Goal: Task Accomplishment & Management: Use online tool/utility

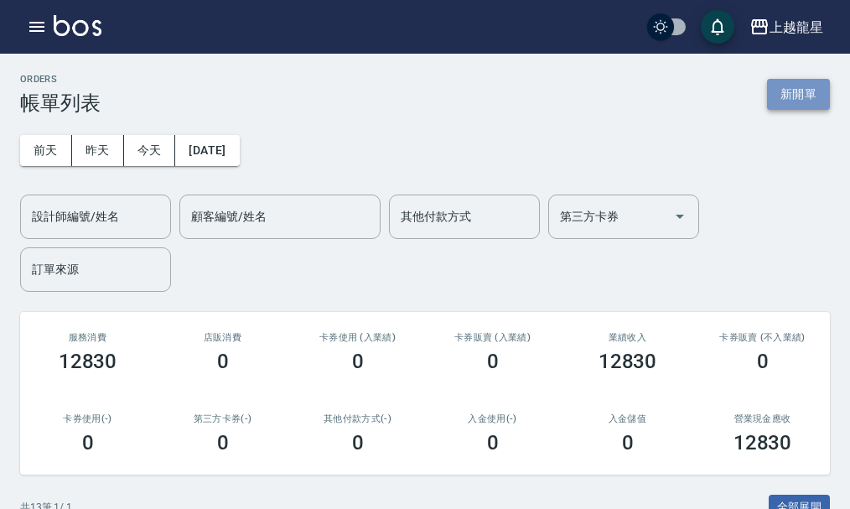
click at [800, 85] on button "新開單" at bounding box center [798, 94] width 63 height 31
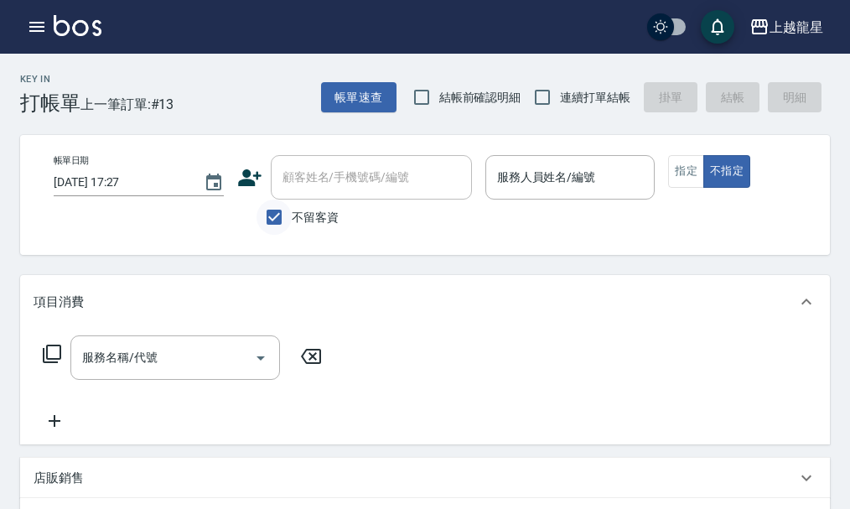
click at [283, 210] on input "不留客資" at bounding box center [274, 217] width 35 height 35
checkbox input "false"
click at [298, 185] on div "顧客姓名/手機號碼/編號 顧客姓名/手機號碼/編號" at bounding box center [371, 177] width 201 height 44
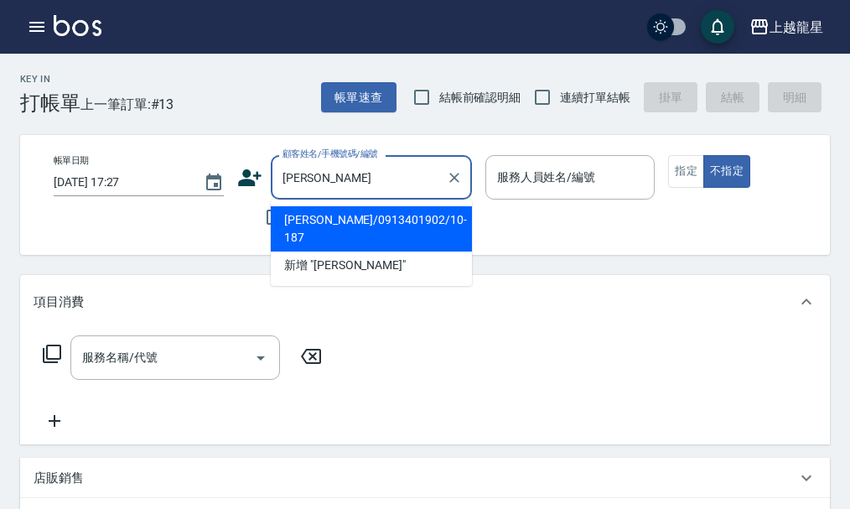
click at [371, 211] on li "[PERSON_NAME]/0913401902/10-187" at bounding box center [371, 228] width 201 height 45
type input "[PERSON_NAME]/0913401902/10-187"
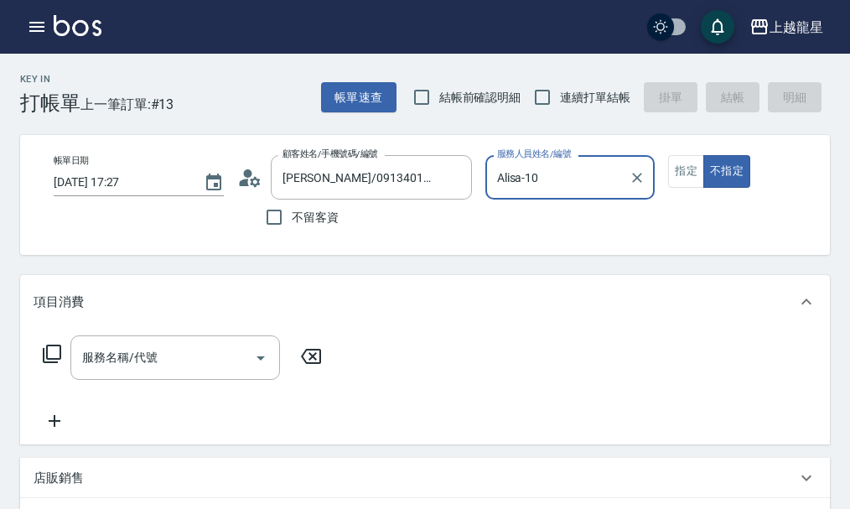
type input "Alisa-10"
click at [698, 171] on button "指定" at bounding box center [686, 171] width 36 height 33
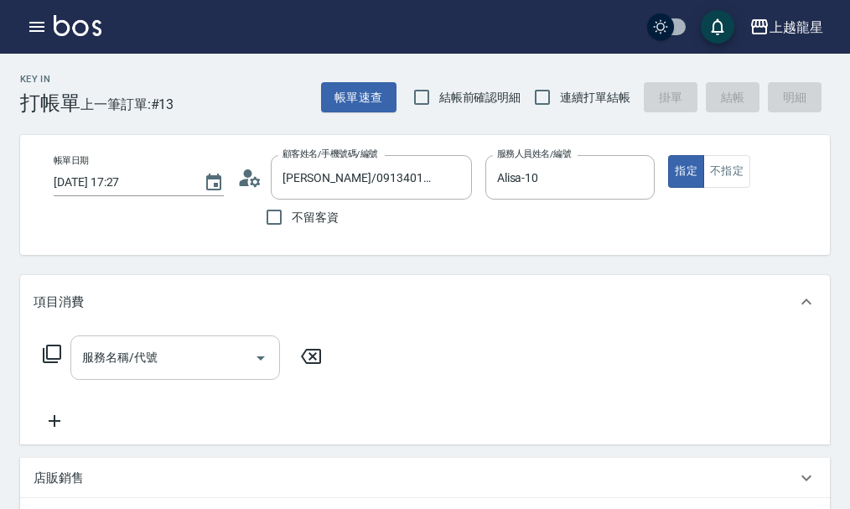
click at [179, 354] on div "服務名稱/代號" at bounding box center [175, 357] width 210 height 44
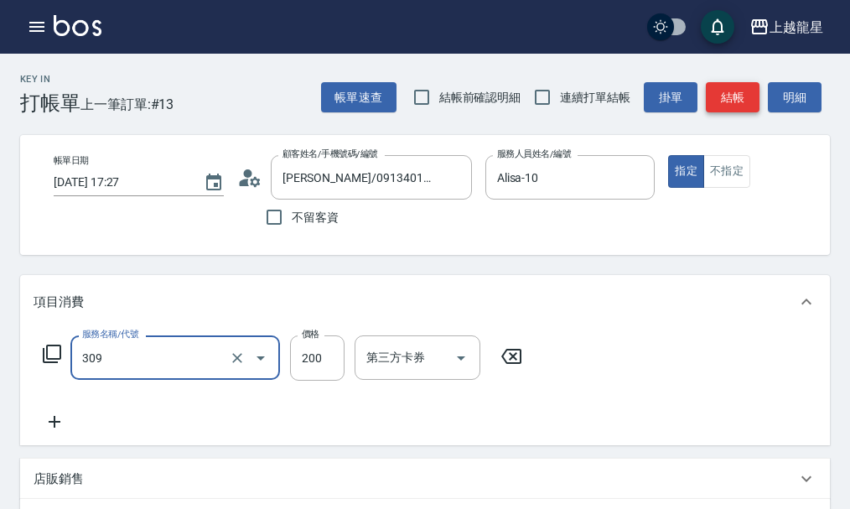
type input "剪髮(國小)(309)"
click at [744, 103] on button "結帳" at bounding box center [733, 97] width 54 height 31
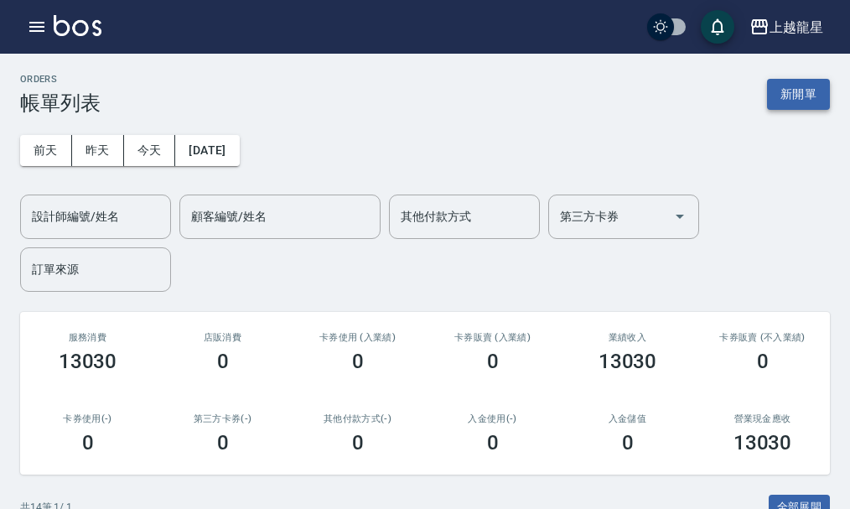
click at [802, 94] on button "新開單" at bounding box center [798, 94] width 63 height 31
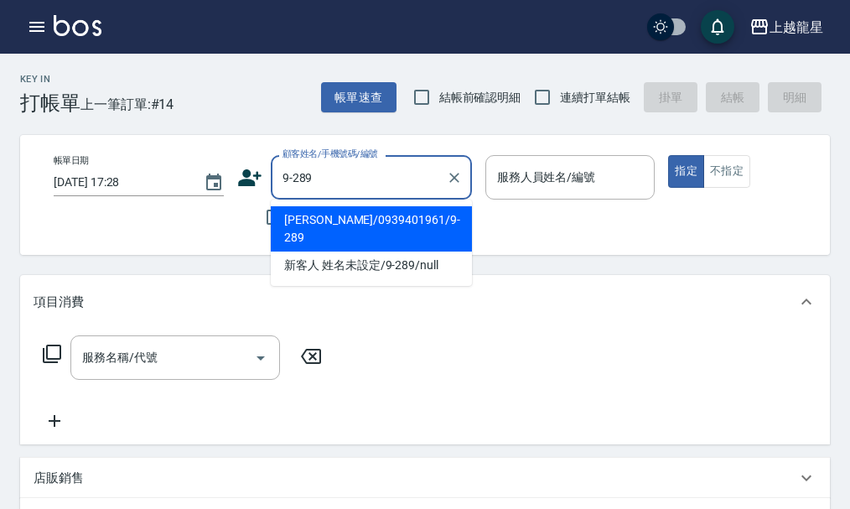
click at [295, 221] on li "[PERSON_NAME]/0939401961/9-289" at bounding box center [371, 228] width 201 height 45
type input "[PERSON_NAME]/0939401961/9-289"
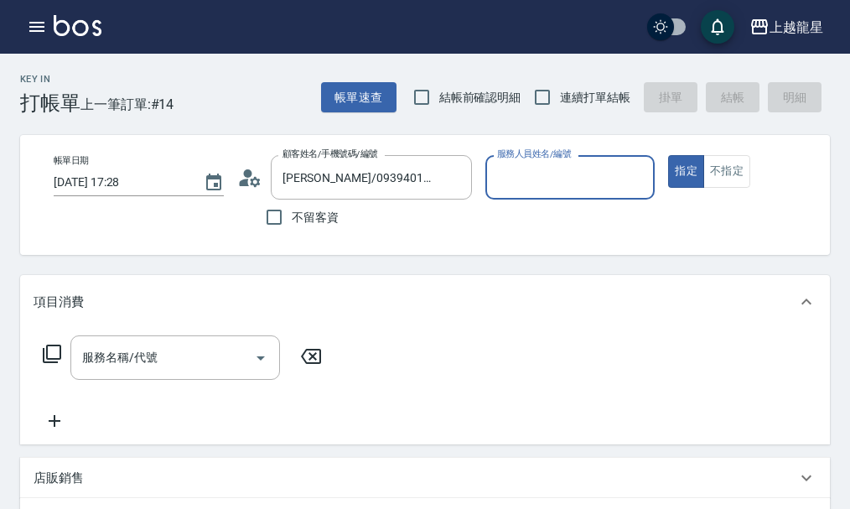
type input "雅君-7"
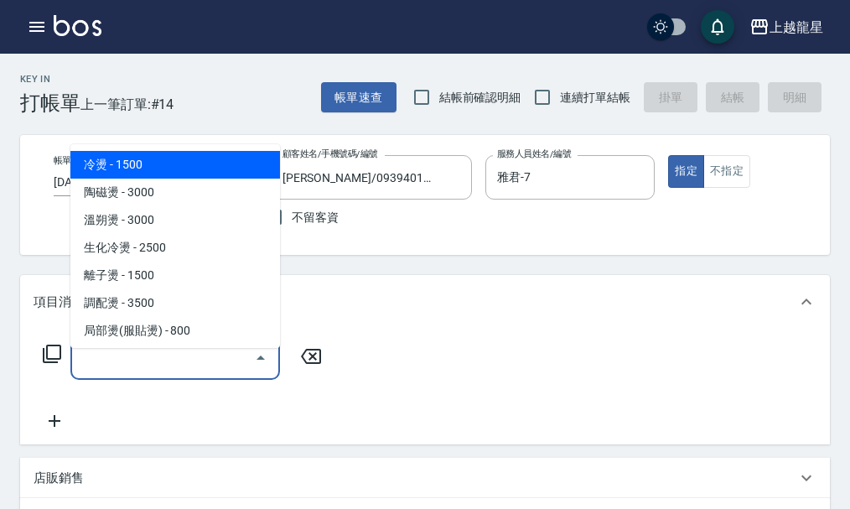
click at [112, 368] on input "服務名稱/代號" at bounding box center [162, 357] width 169 height 29
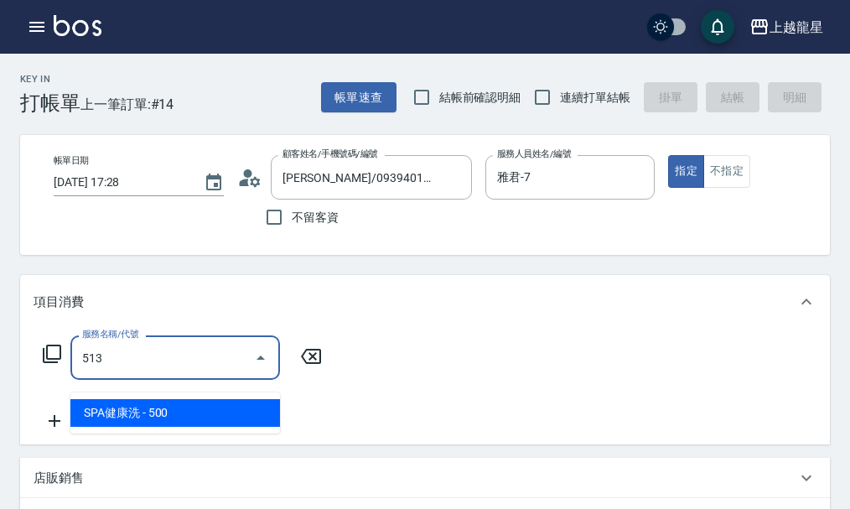
type input "SPA健康洗(513)"
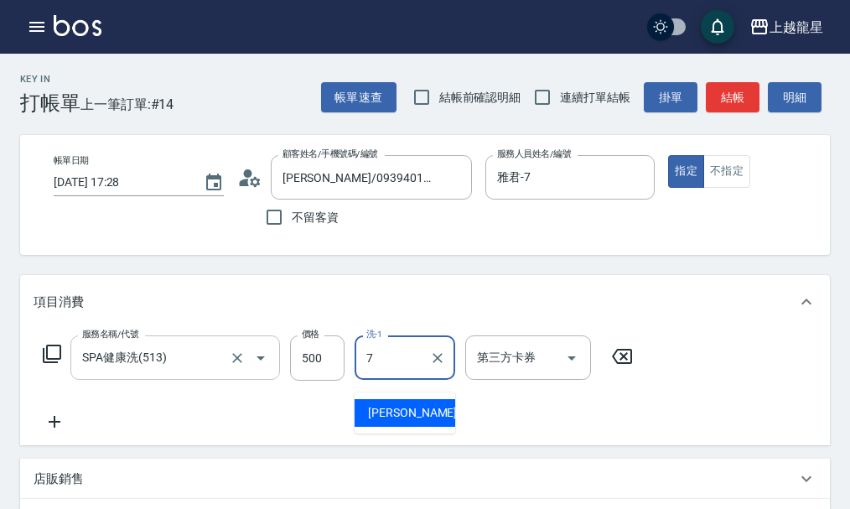
type input "雅君-7"
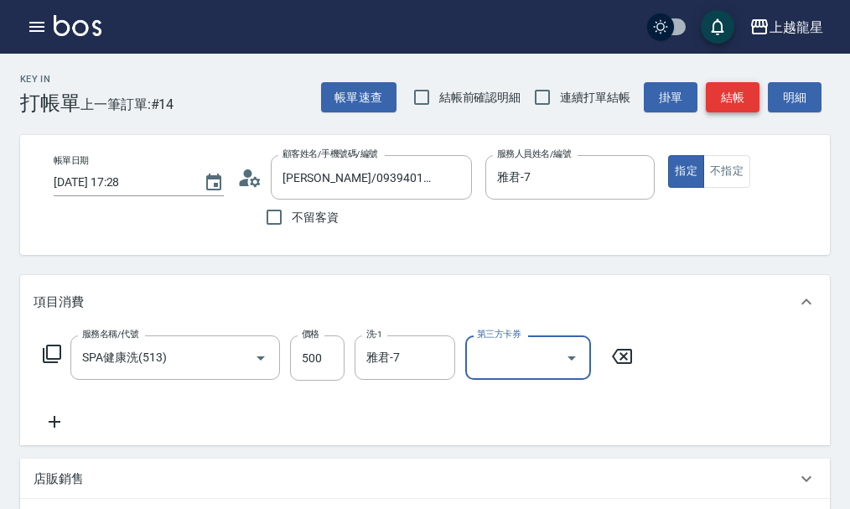
click at [737, 105] on button "結帳" at bounding box center [733, 97] width 54 height 31
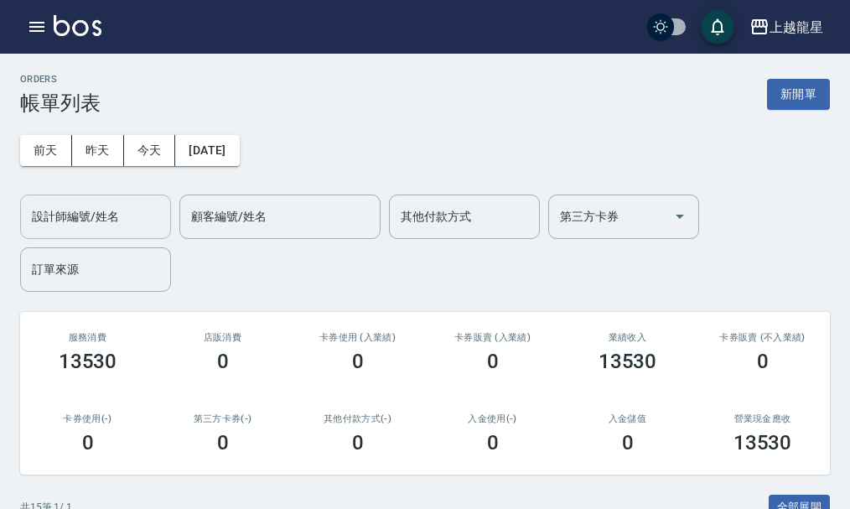
click at [96, 211] on input "設計師編號/姓名" at bounding box center [96, 216] width 136 height 29
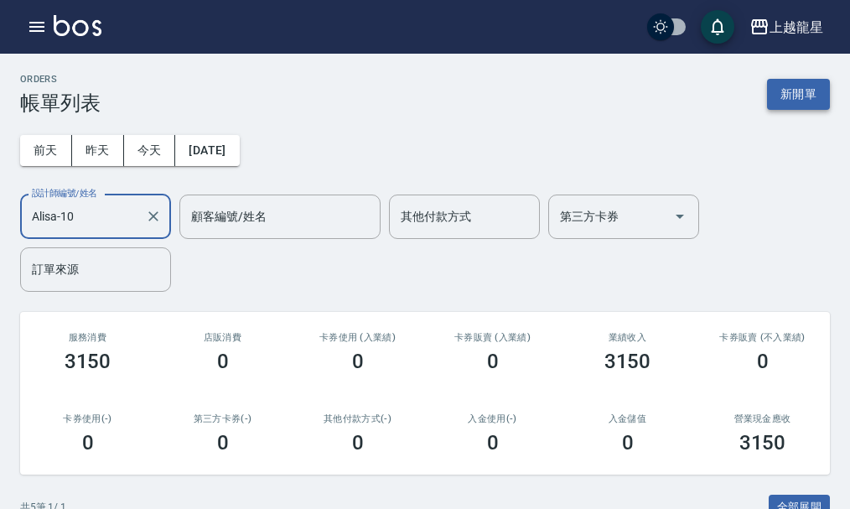
type input "Alisa-10"
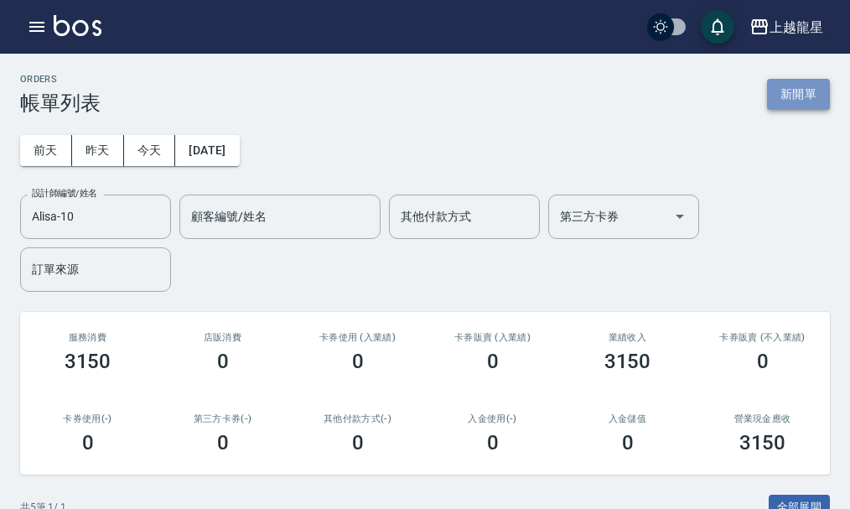
click at [809, 96] on button "新開單" at bounding box center [798, 94] width 63 height 31
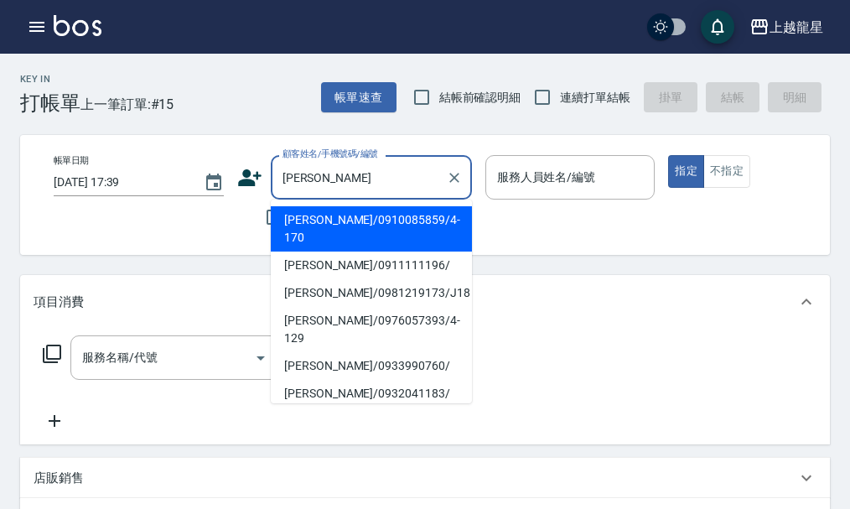
click at [422, 307] on li "[PERSON_NAME]/0976057393/4-129" at bounding box center [371, 329] width 201 height 45
type input "[PERSON_NAME]/0976057393/4-129"
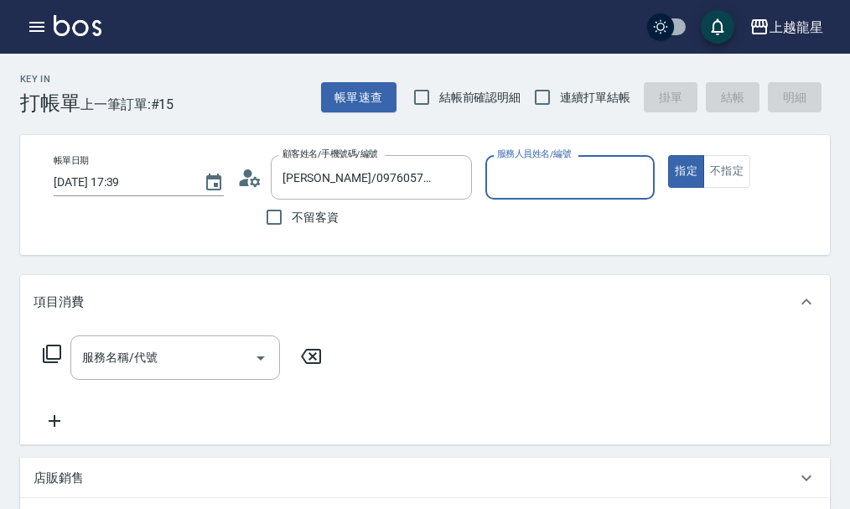
type input "Alisa-10"
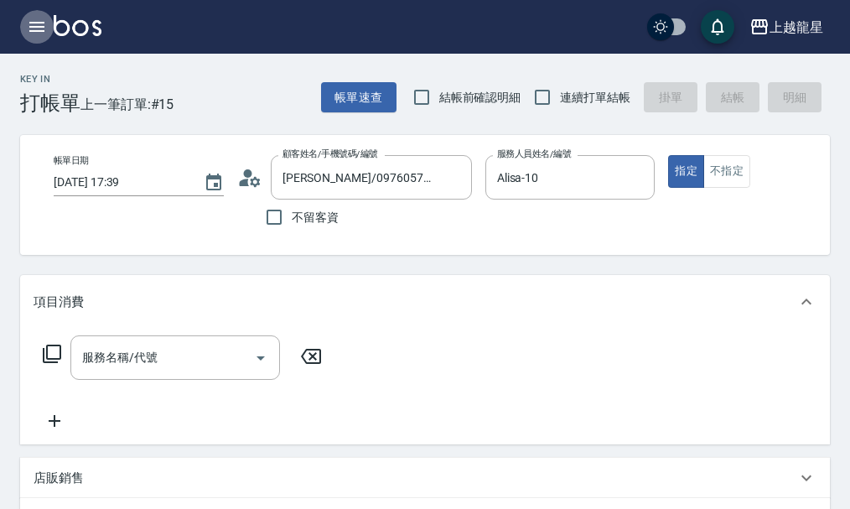
click at [43, 23] on icon "button" at bounding box center [36, 27] width 15 height 10
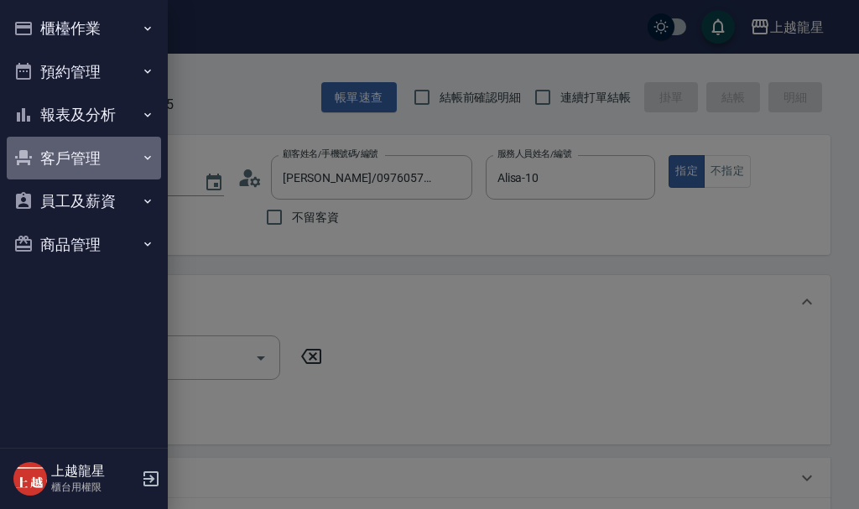
click at [117, 173] on button "客戶管理" at bounding box center [84, 159] width 154 height 44
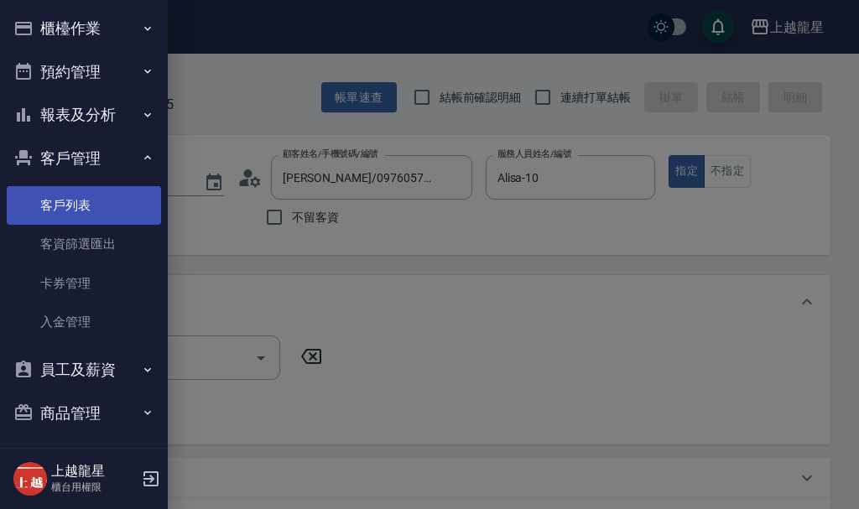
click at [119, 186] on link "客戶列表" at bounding box center [84, 205] width 154 height 39
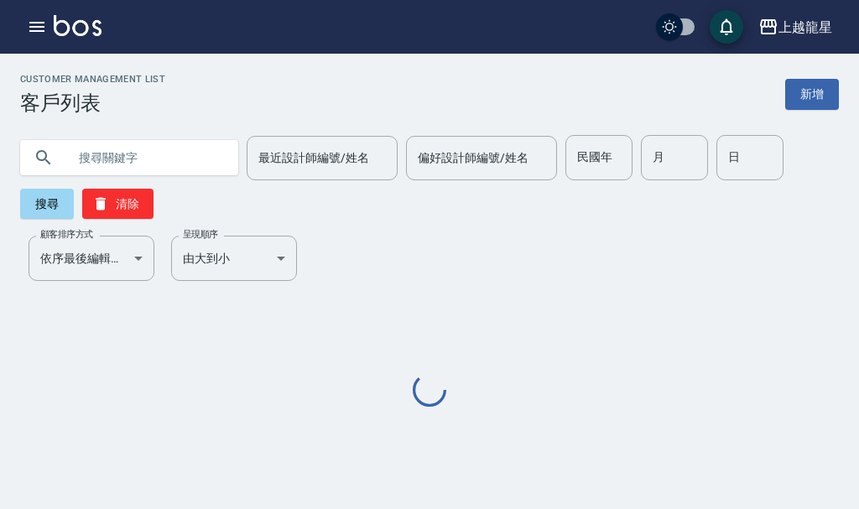
click at [147, 164] on input "text" at bounding box center [146, 157] width 158 height 45
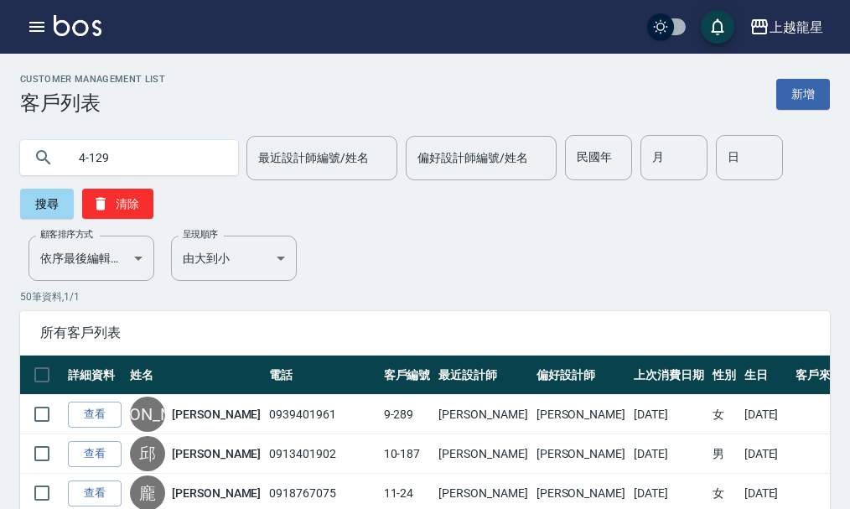
type input "4-129"
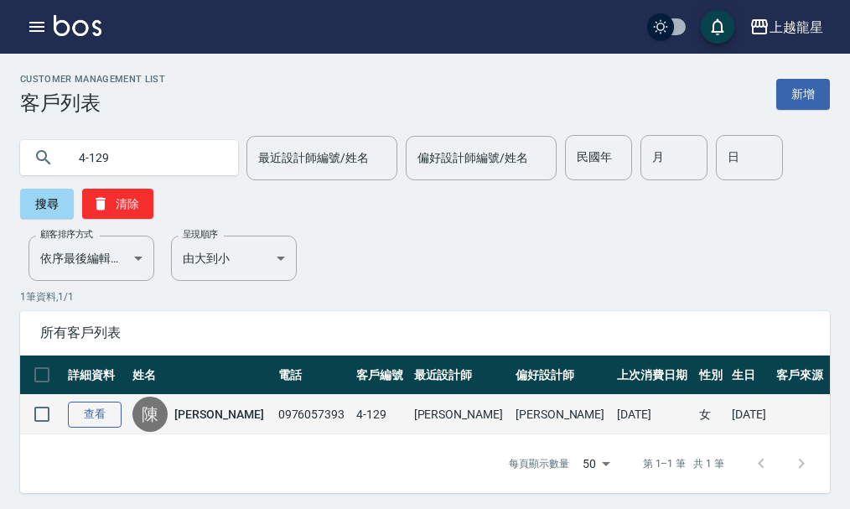
click at [99, 413] on link "查看" at bounding box center [95, 415] width 54 height 26
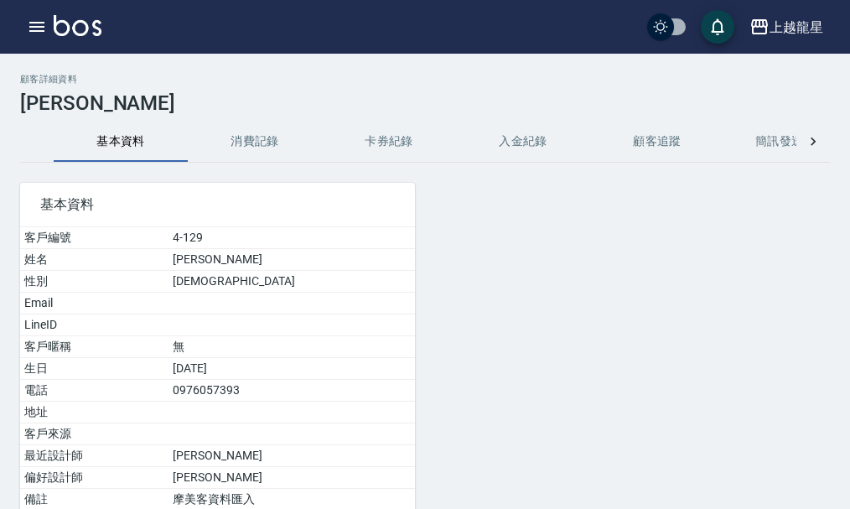
click at [259, 147] on button "消費記錄" at bounding box center [255, 142] width 134 height 40
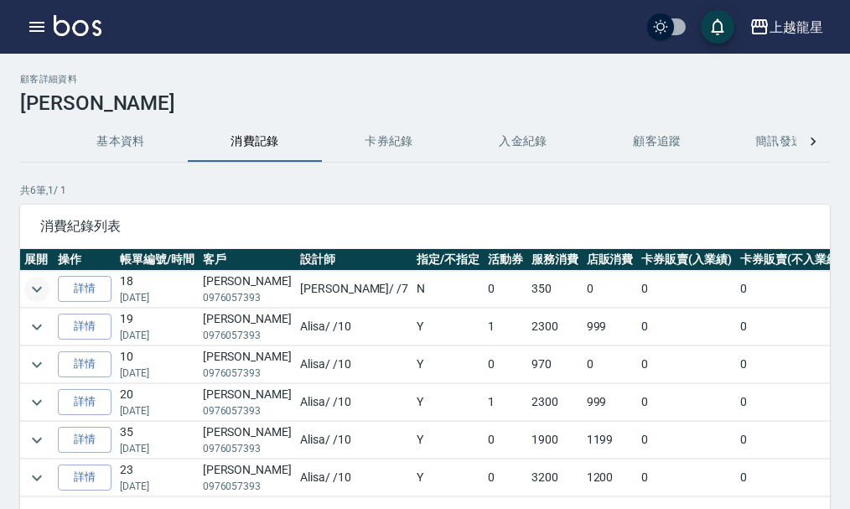
click at [39, 282] on icon "expand row" at bounding box center [37, 289] width 20 height 20
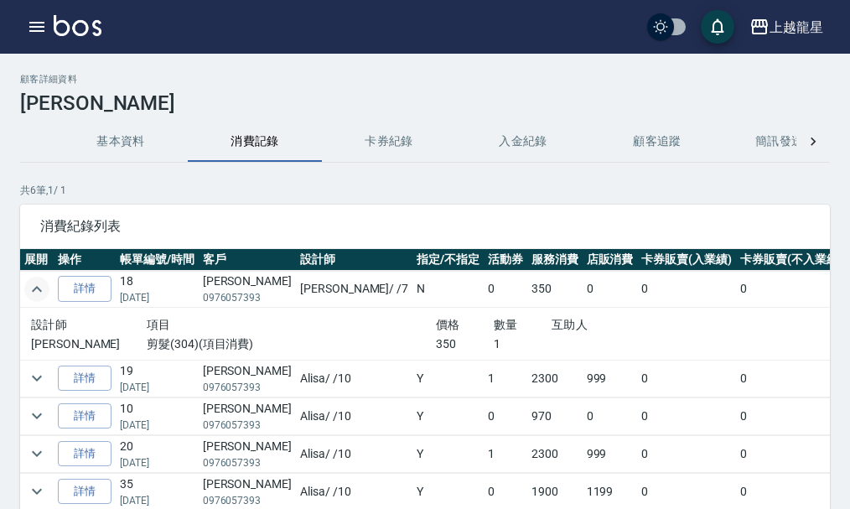
click at [39, 283] on icon "expand row" at bounding box center [37, 289] width 20 height 20
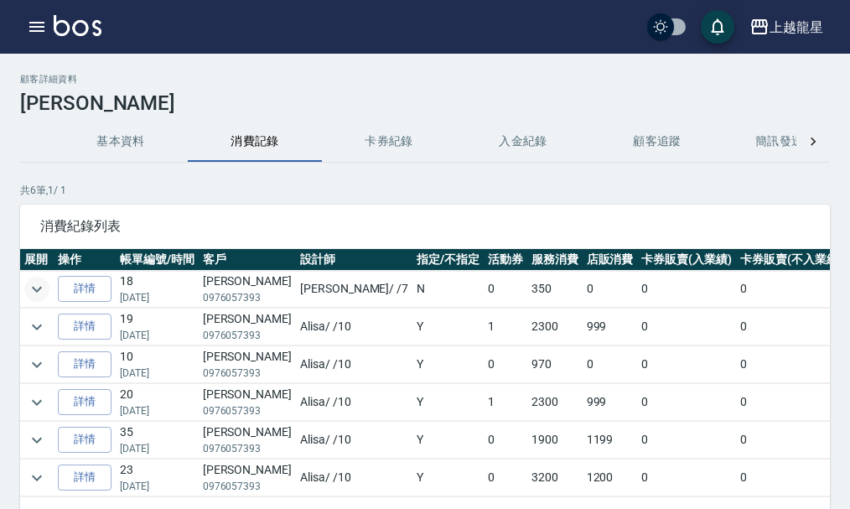
scroll to position [84, 0]
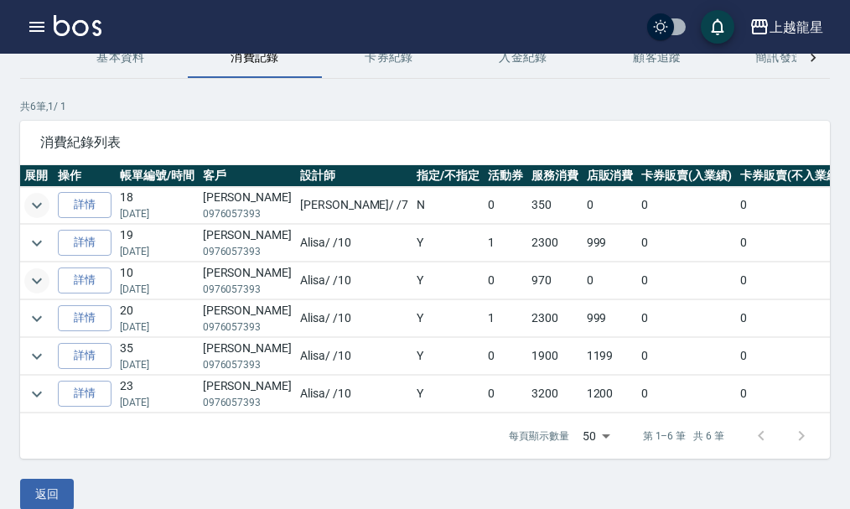
click at [33, 279] on icon "expand row" at bounding box center [37, 281] width 20 height 20
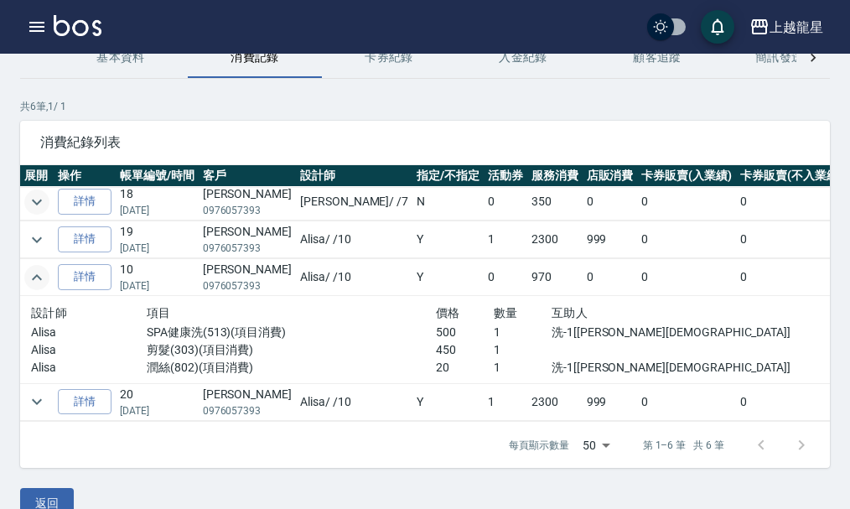
click at [36, 278] on icon "expand row" at bounding box center [37, 278] width 20 height 20
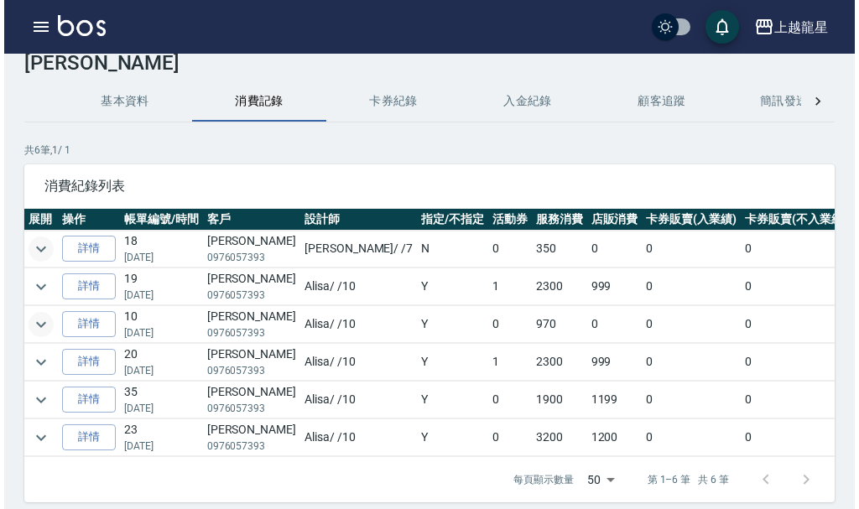
scroll to position [0, 0]
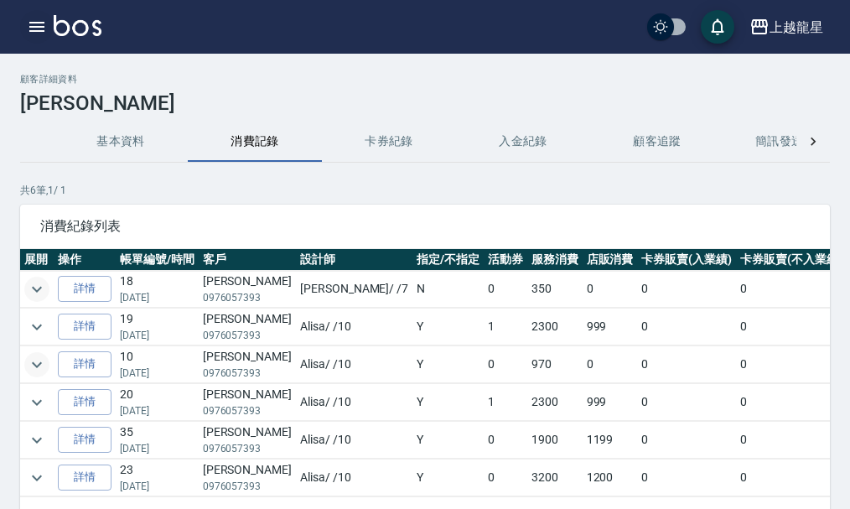
click at [34, 18] on icon "button" at bounding box center [37, 27] width 20 height 20
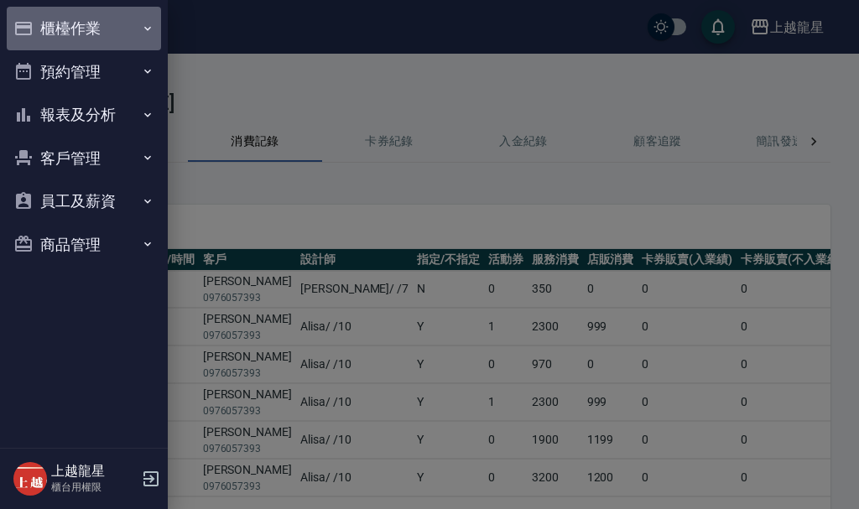
click at [85, 33] on button "櫃檯作業" at bounding box center [84, 29] width 154 height 44
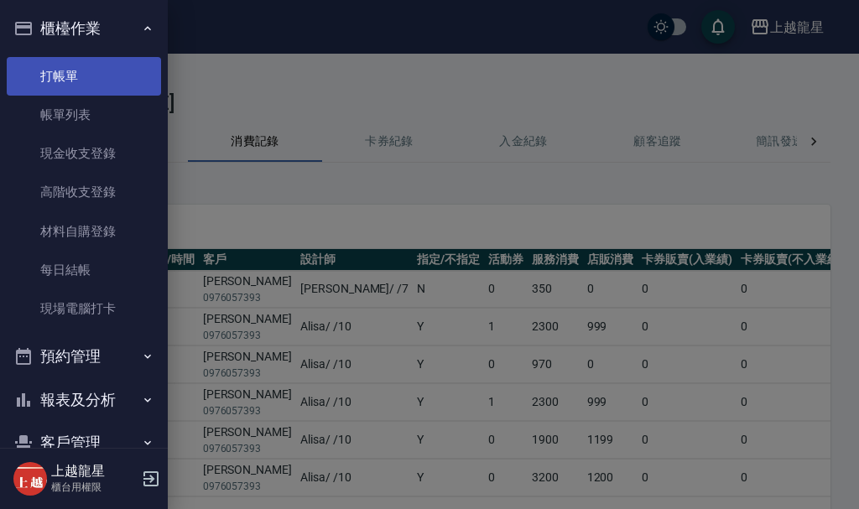
click at [126, 82] on link "打帳單" at bounding box center [84, 76] width 154 height 39
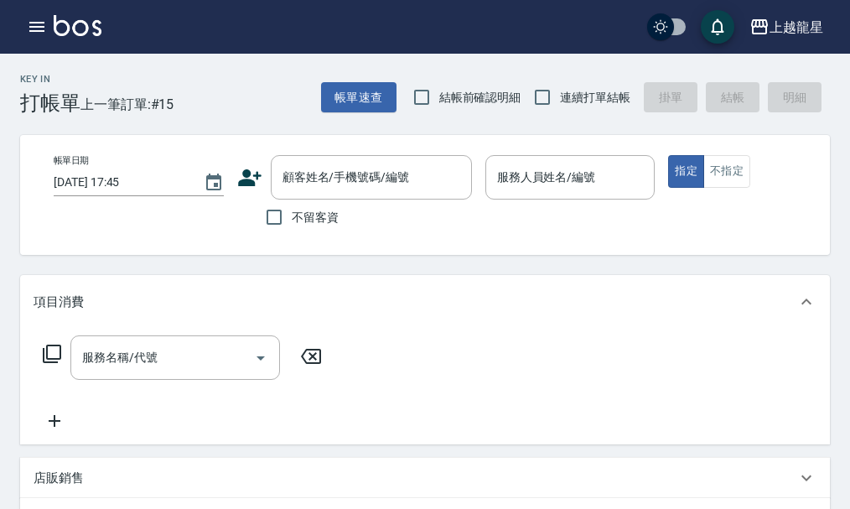
click at [52, 364] on icon at bounding box center [52, 354] width 20 height 20
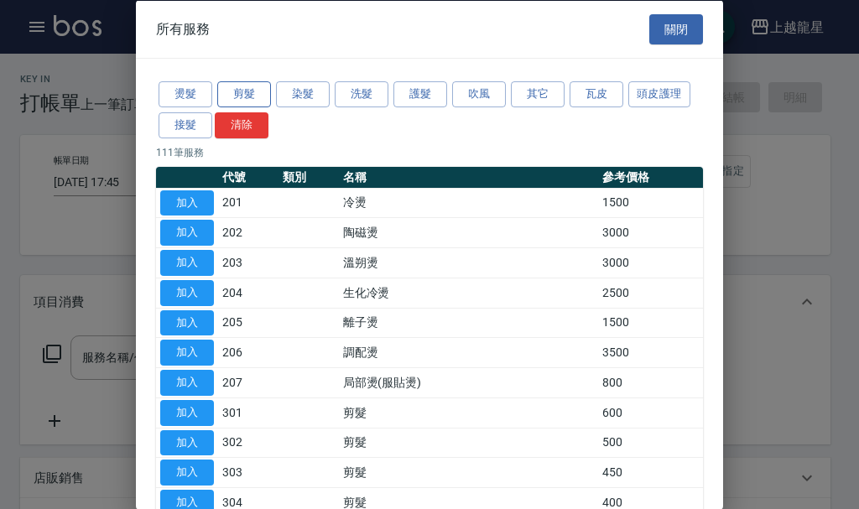
click at [260, 91] on button "剪髮" at bounding box center [244, 94] width 54 height 26
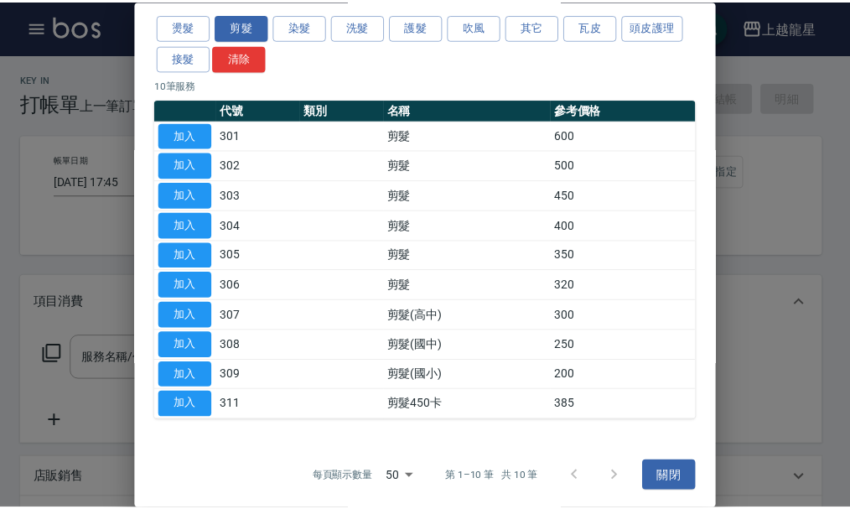
scroll to position [70, 0]
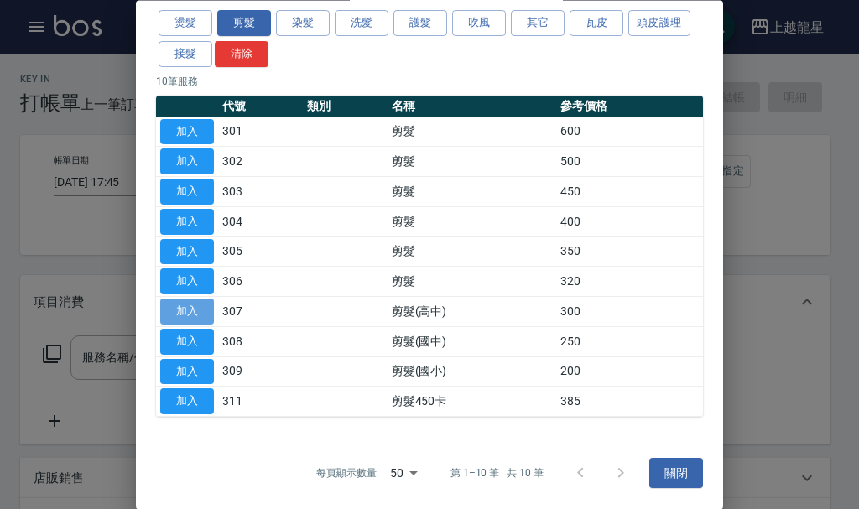
click at [169, 303] on button "加入" at bounding box center [187, 312] width 54 height 26
type input "剪髮(高中)(307)"
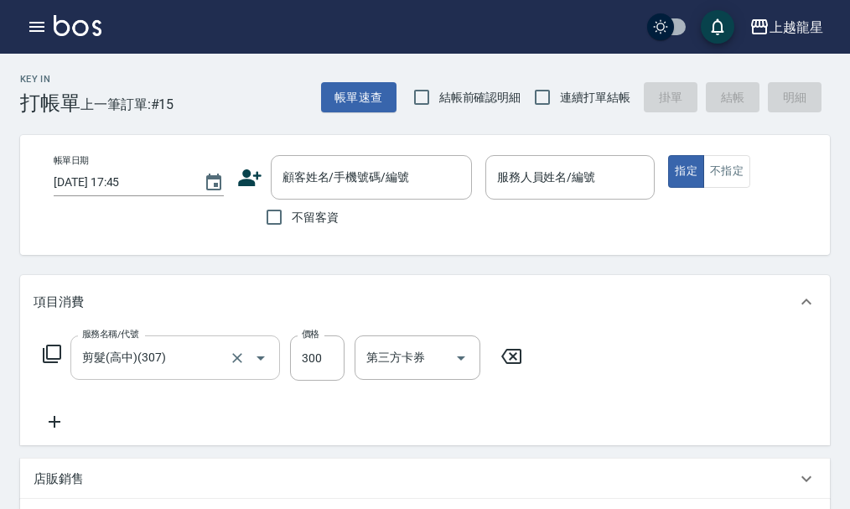
drag, startPoint x: 233, startPoint y: 376, endPoint x: 223, endPoint y: 374, distance: 10.2
click at [233, 366] on icon "Clear" at bounding box center [237, 358] width 17 height 17
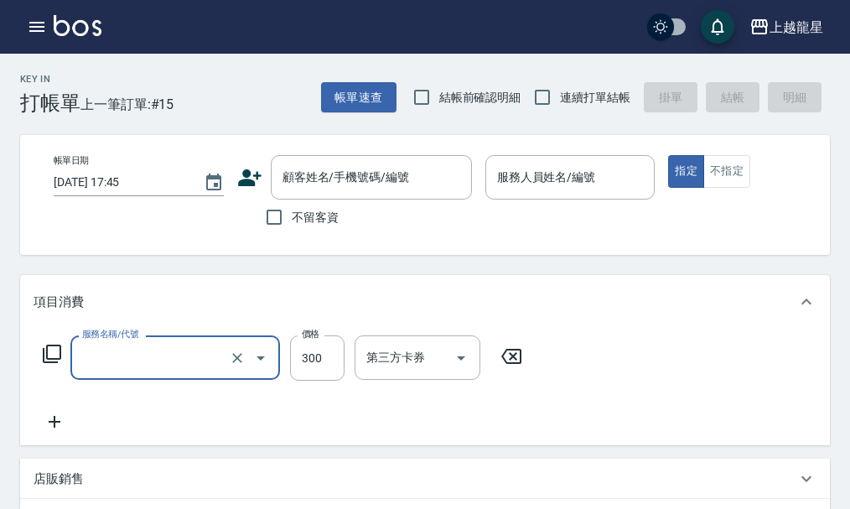
type input "剪髮(高中)(307)"
click at [61, 363] on icon at bounding box center [52, 354] width 18 height 18
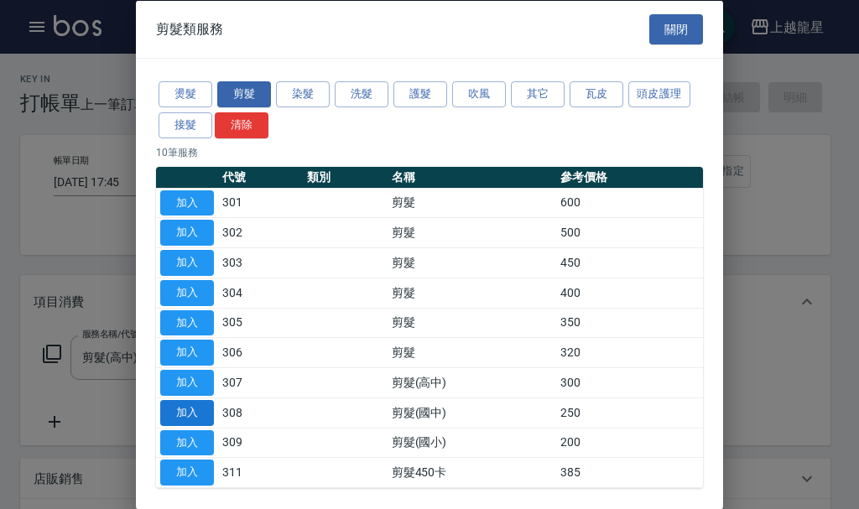
click at [188, 420] on button "加入" at bounding box center [187, 412] width 54 height 26
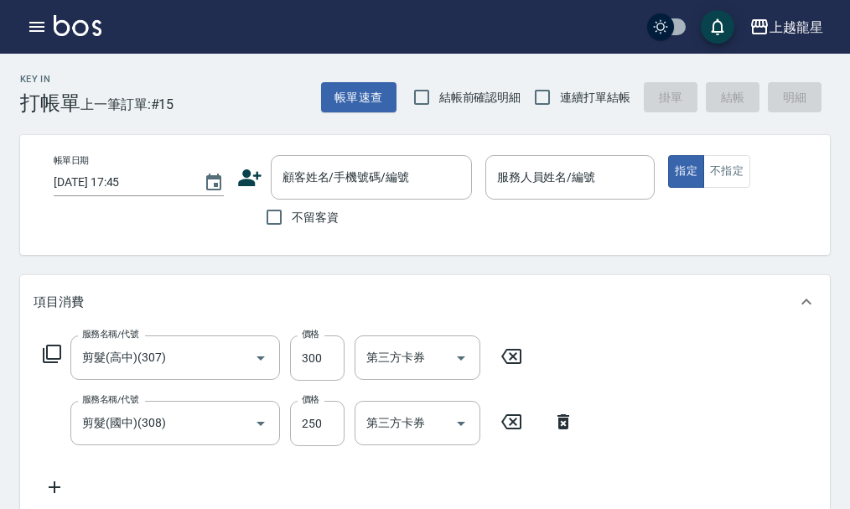
click at [513, 366] on icon at bounding box center [512, 356] width 42 height 20
click at [316, 205] on label "不留客資" at bounding box center [298, 217] width 82 height 35
click at [292, 205] on input "不留客資" at bounding box center [274, 217] width 35 height 35
checkbox input "true"
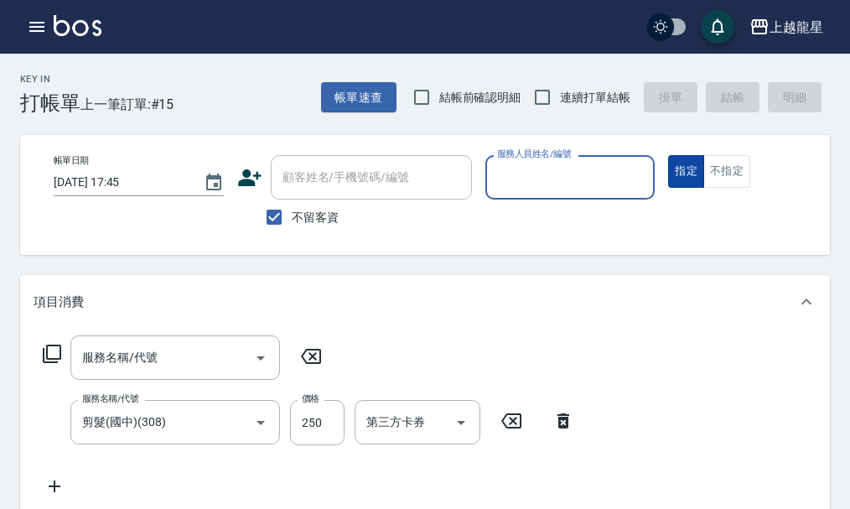
click at [715, 186] on button "不指定" at bounding box center [727, 171] width 47 height 33
click at [514, 164] on input "服務人員姓名/編號" at bounding box center [570, 177] width 155 height 29
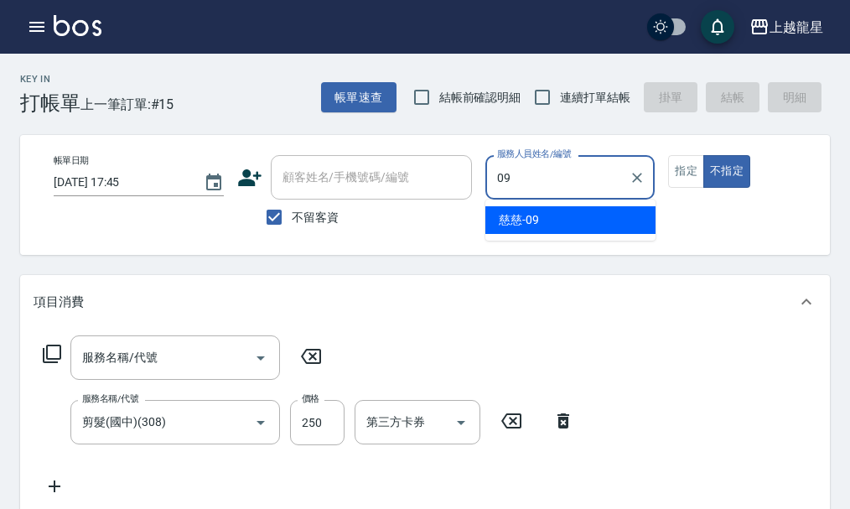
type input "慈慈-09"
type button "false"
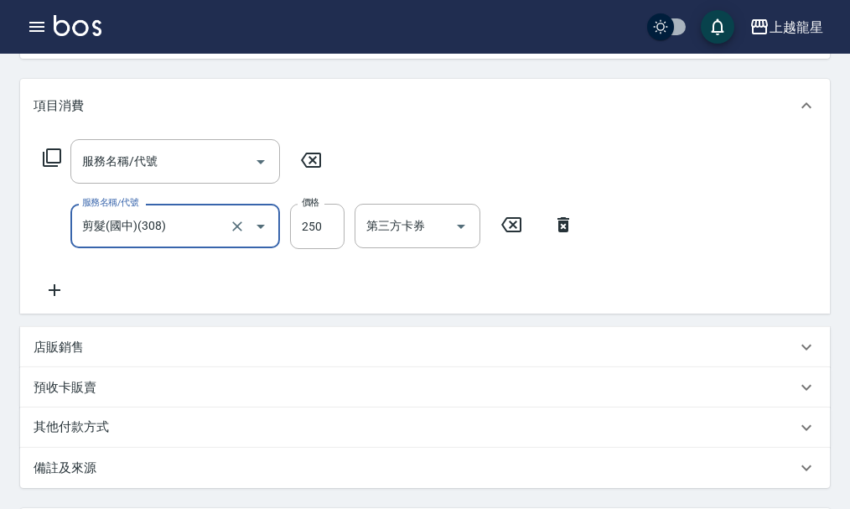
scroll to position [419, 0]
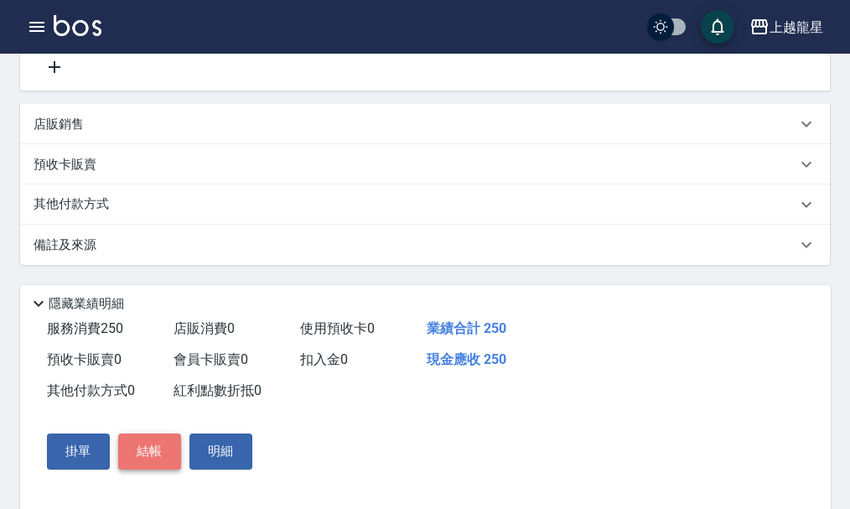
click at [148, 457] on button "結帳" at bounding box center [149, 451] width 63 height 35
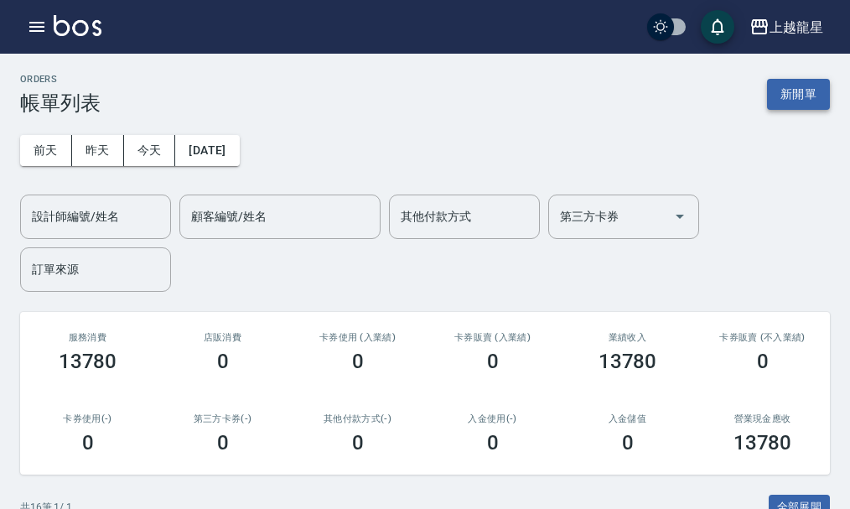
click at [793, 86] on button "新開單" at bounding box center [798, 94] width 63 height 31
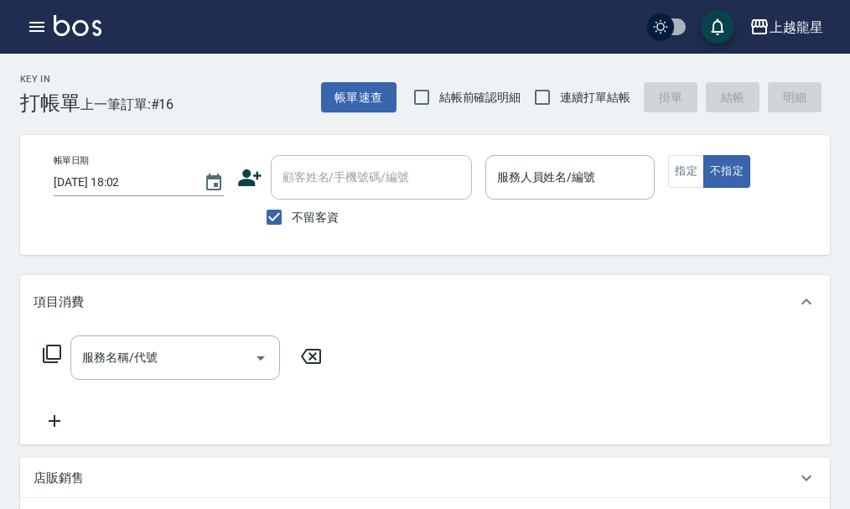
click at [316, 212] on span "不留客資" at bounding box center [315, 218] width 47 height 18
click at [292, 212] on input "不留客資" at bounding box center [274, 217] width 35 height 35
checkbox input "false"
click at [338, 183] on div "顧客姓名/手機號碼/編號 顧客姓名/手機號碼/編號" at bounding box center [371, 177] width 201 height 44
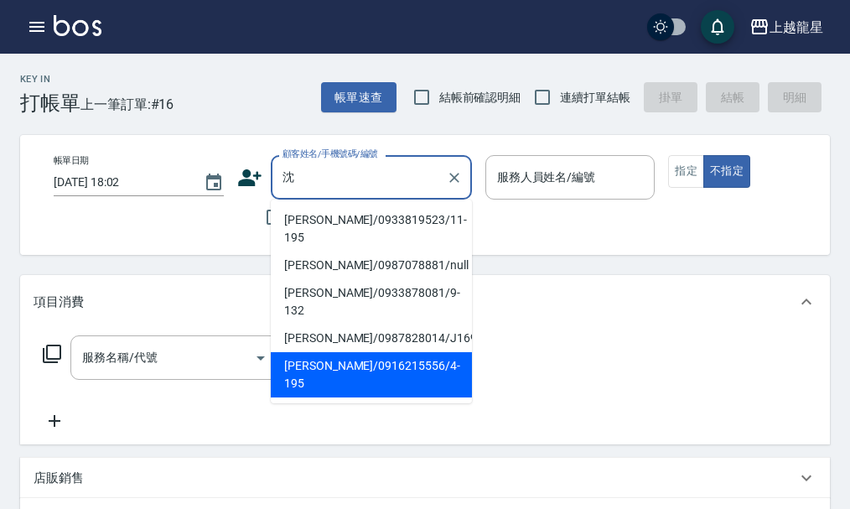
click at [319, 352] on li "[PERSON_NAME]/0916215556/4-195" at bounding box center [371, 374] width 201 height 45
type input "[PERSON_NAME]/0916215556/4-195"
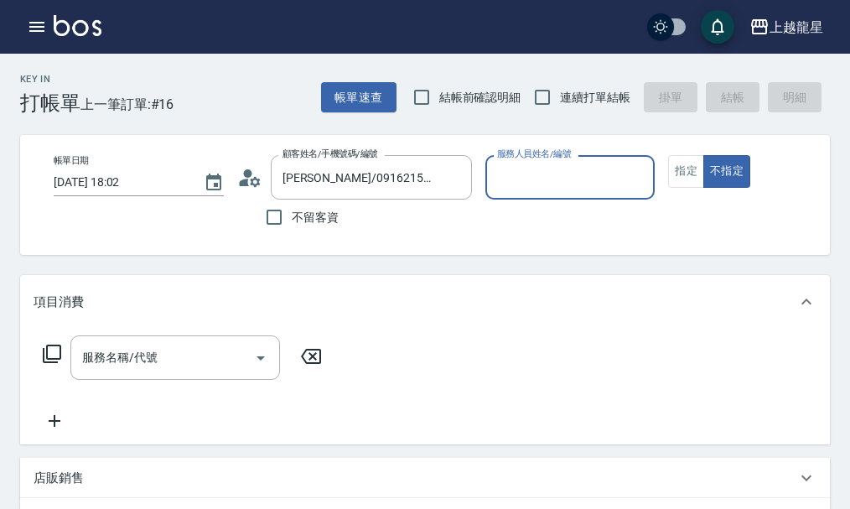
type input "雅君-7"
click at [689, 170] on button "指定" at bounding box center [686, 171] width 36 height 33
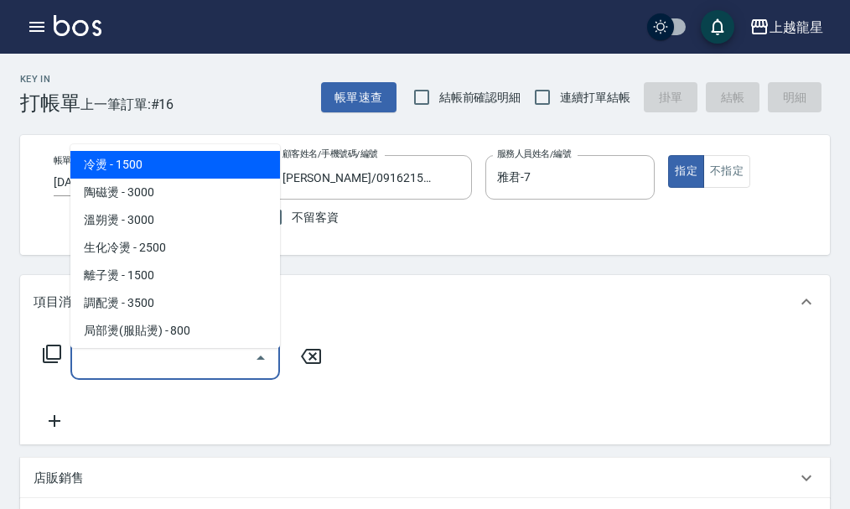
click at [117, 366] on div "服務名稱/代號 服務名稱/代號" at bounding box center [175, 357] width 210 height 44
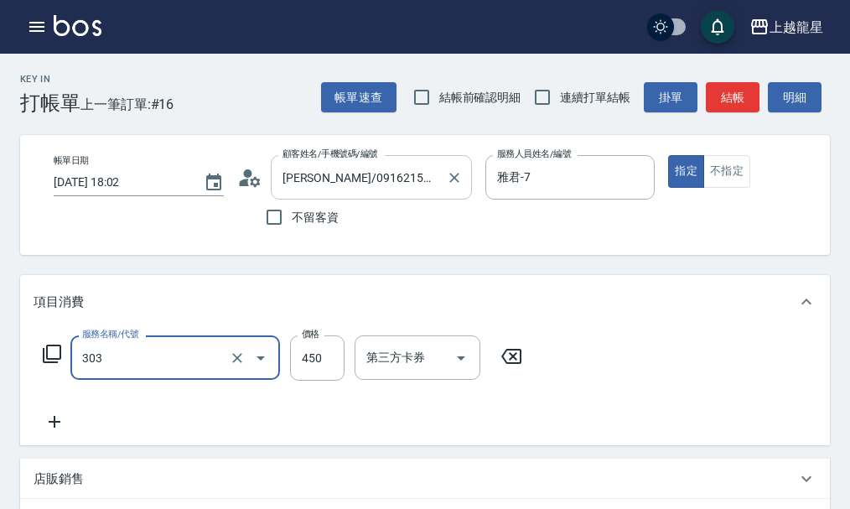
type input "剪髮(303)"
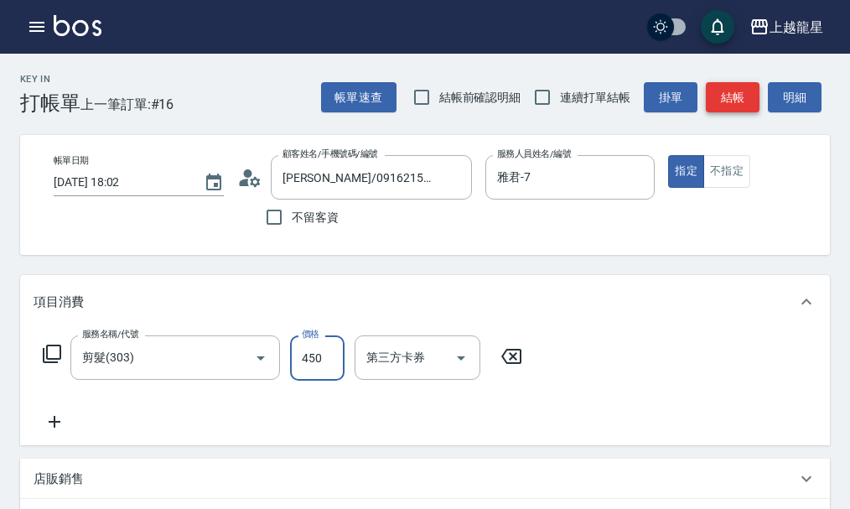
click at [717, 99] on button "結帳" at bounding box center [733, 97] width 54 height 31
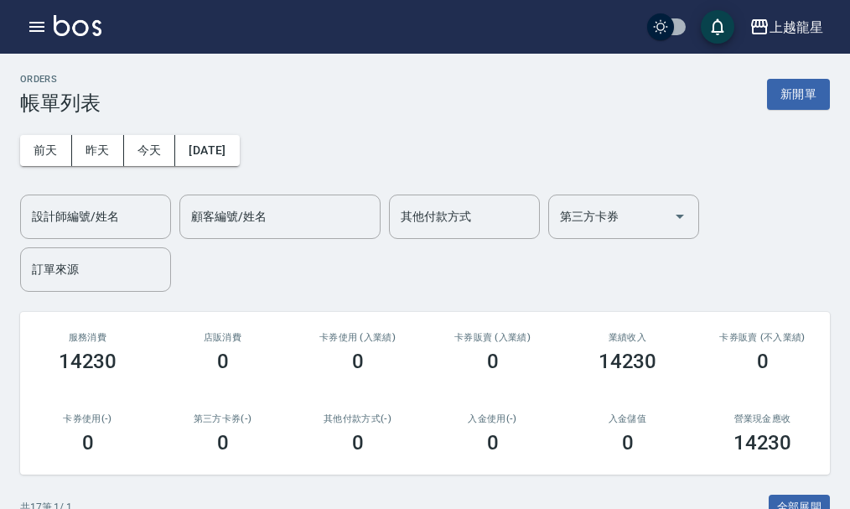
click at [75, 27] on img at bounding box center [78, 25] width 48 height 21
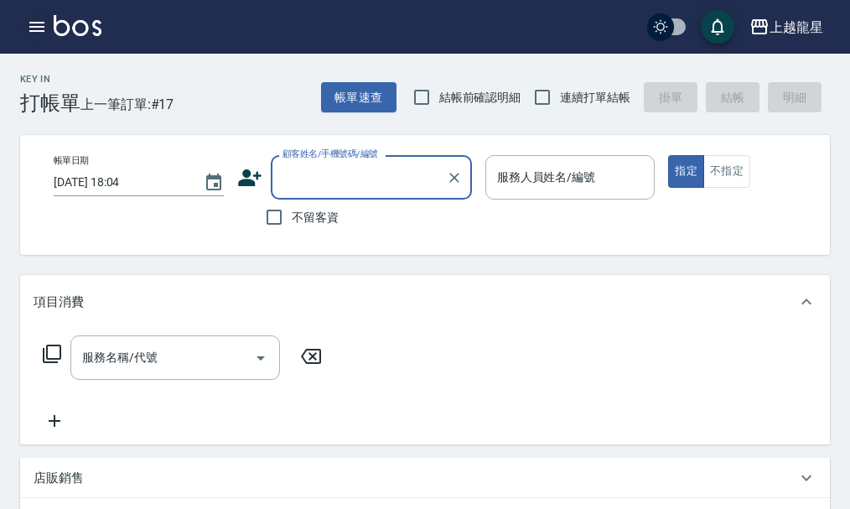
click at [34, 25] on icon "button" at bounding box center [37, 27] width 20 height 20
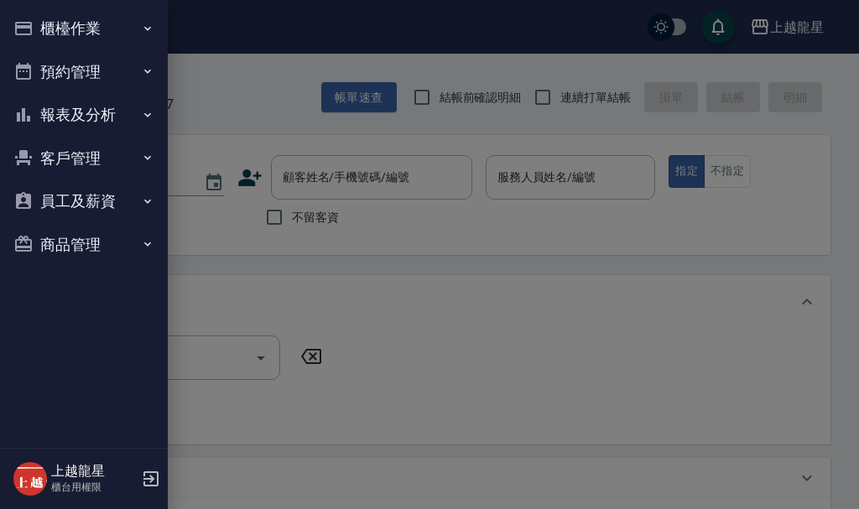
click at [40, 25] on button "櫃檯作業" at bounding box center [84, 29] width 154 height 44
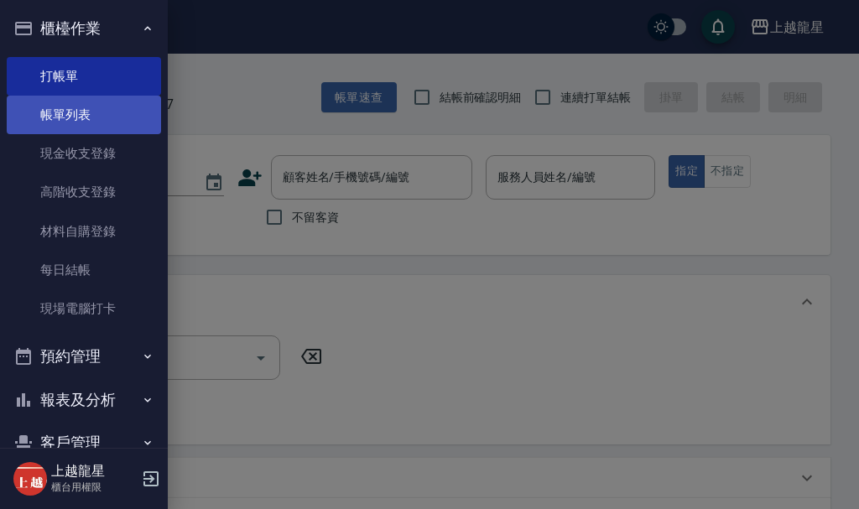
click at [79, 124] on link "帳單列表" at bounding box center [84, 115] width 154 height 39
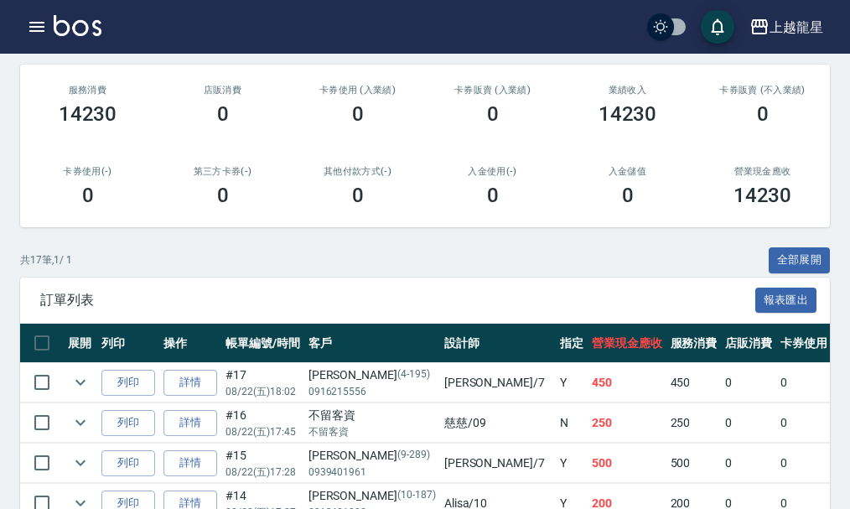
scroll to position [419, 0]
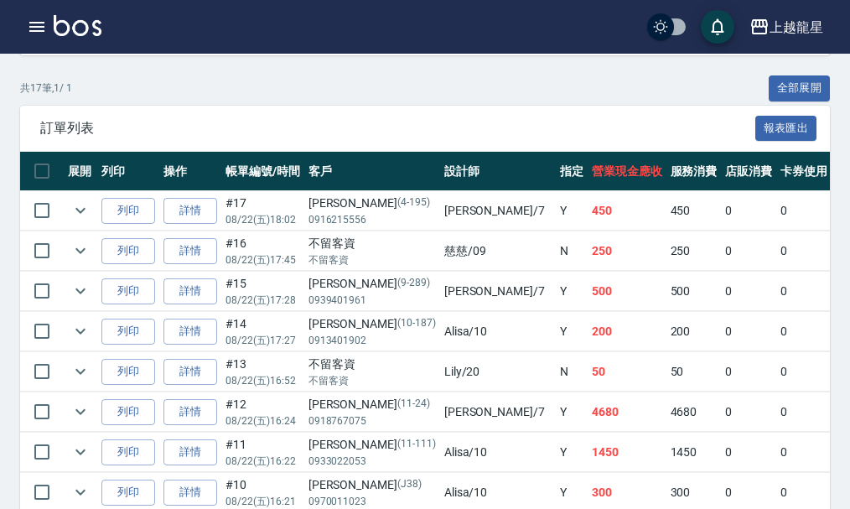
click at [85, 26] on img at bounding box center [78, 25] width 48 height 21
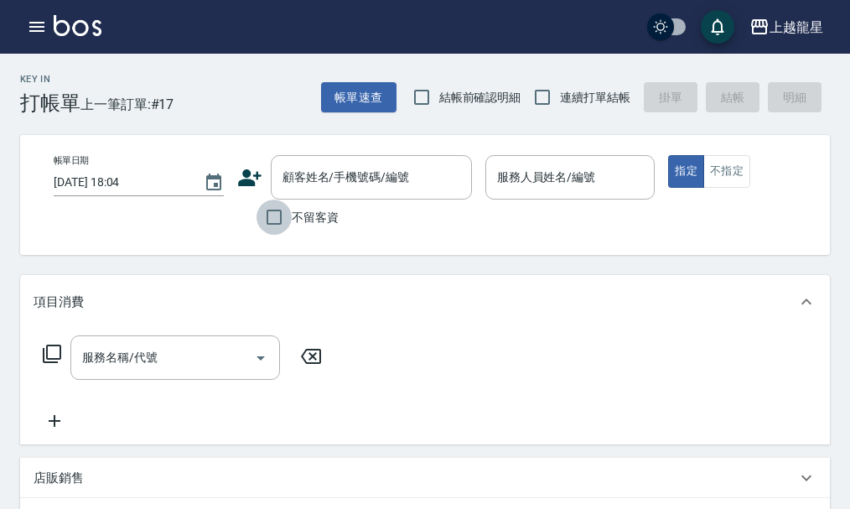
click at [283, 213] on input "不留客資" at bounding box center [274, 217] width 35 height 35
checkbox input "true"
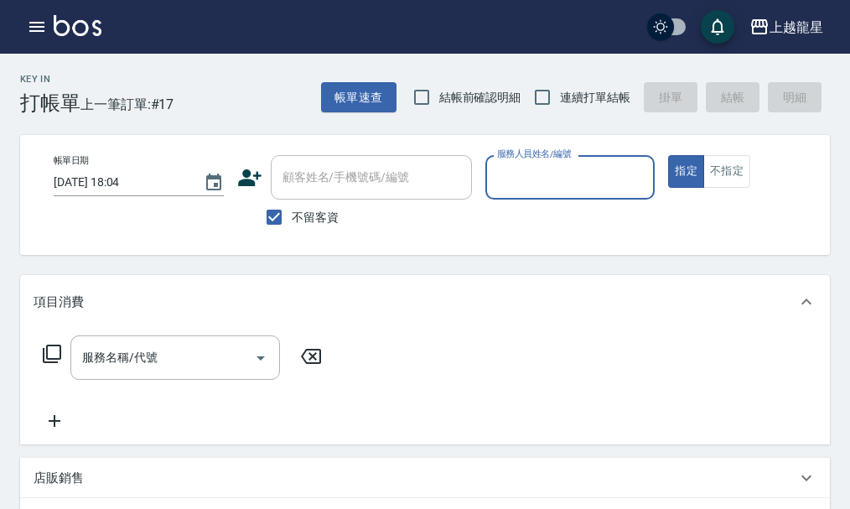
click at [546, 181] on input "服務人員姓名/編號" at bounding box center [570, 177] width 155 height 29
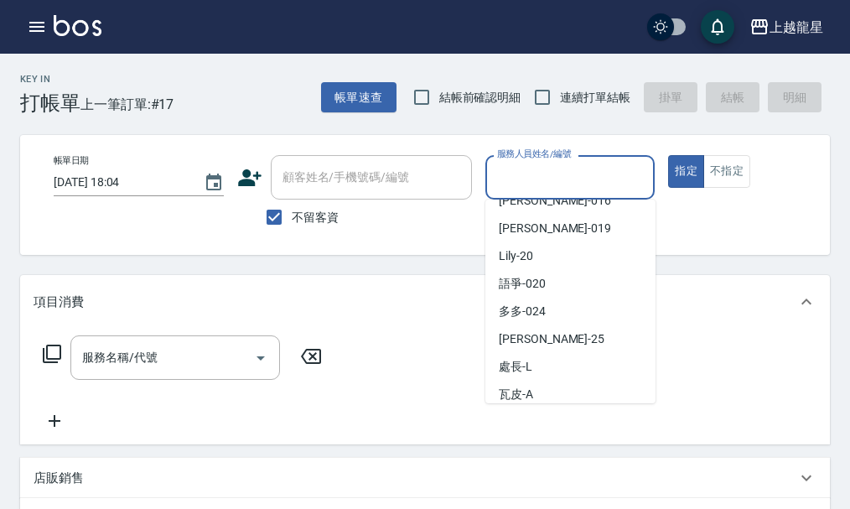
scroll to position [308, 0]
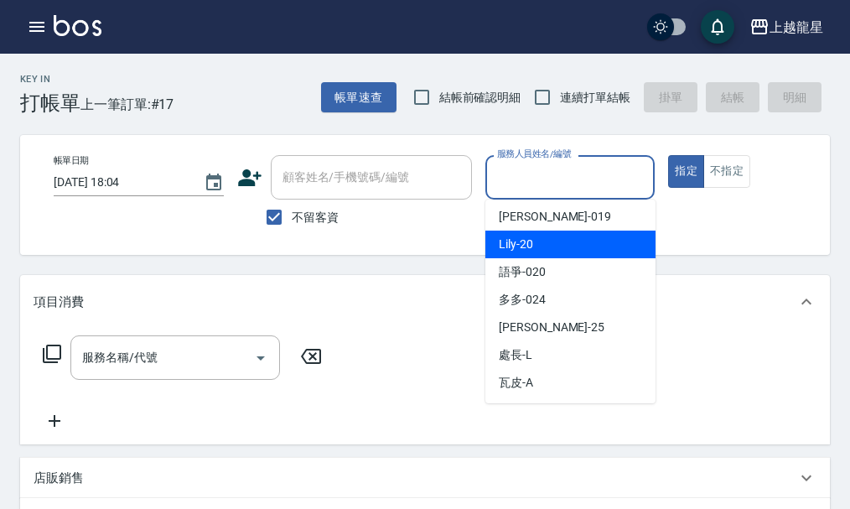
click at [545, 235] on div "Lily -20" at bounding box center [571, 245] width 170 height 28
type input "Lily-20"
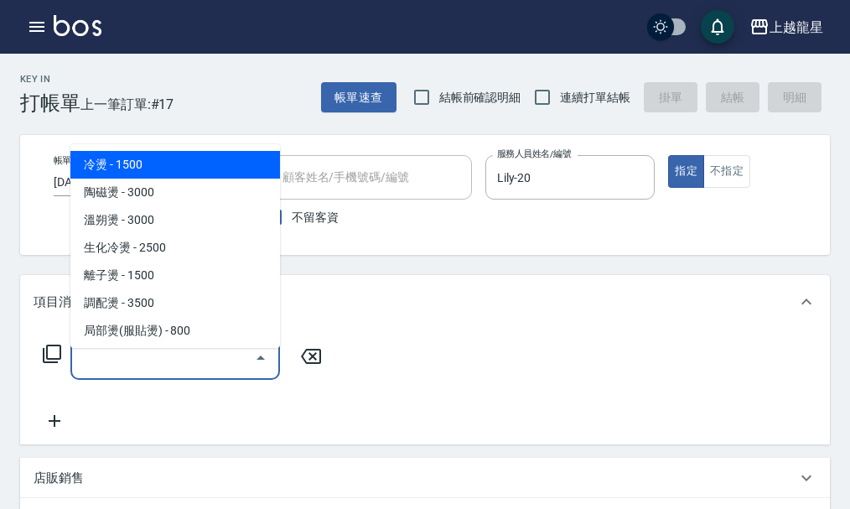
click at [103, 366] on input "服務名稱/代號" at bounding box center [162, 357] width 169 height 29
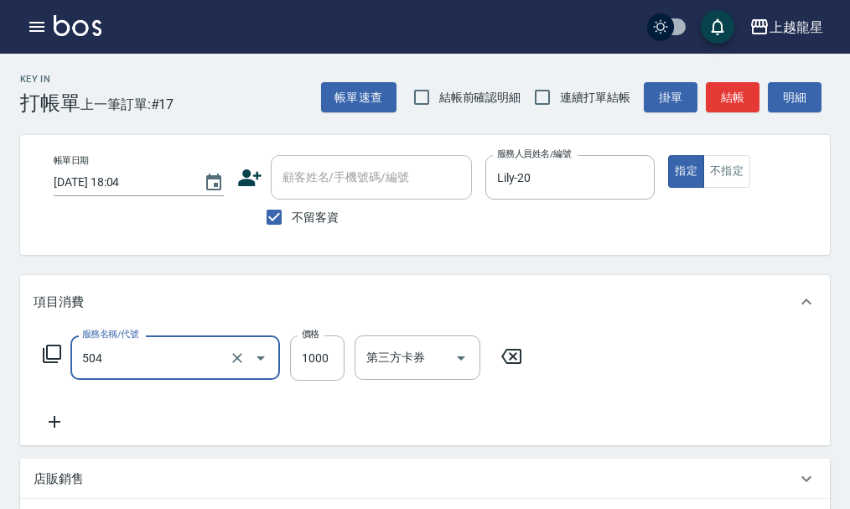
type input "去脂泥膠(504)"
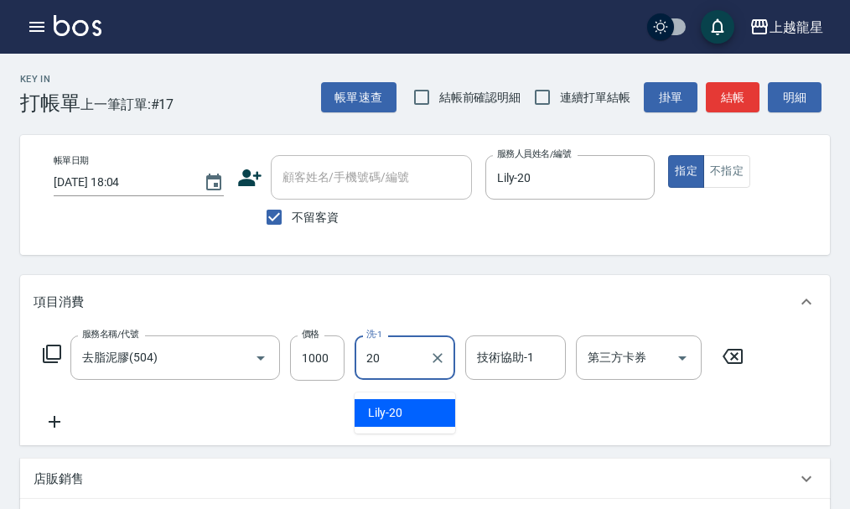
type input "Lily-20"
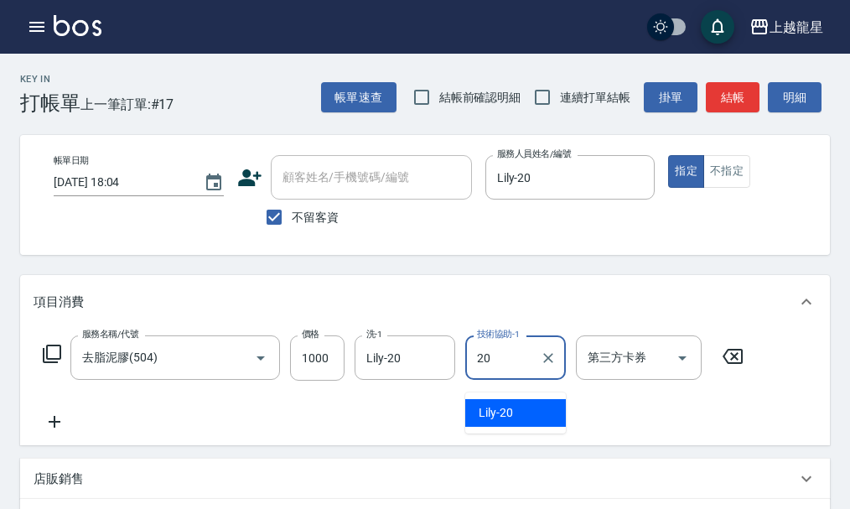
type input "Lily-20"
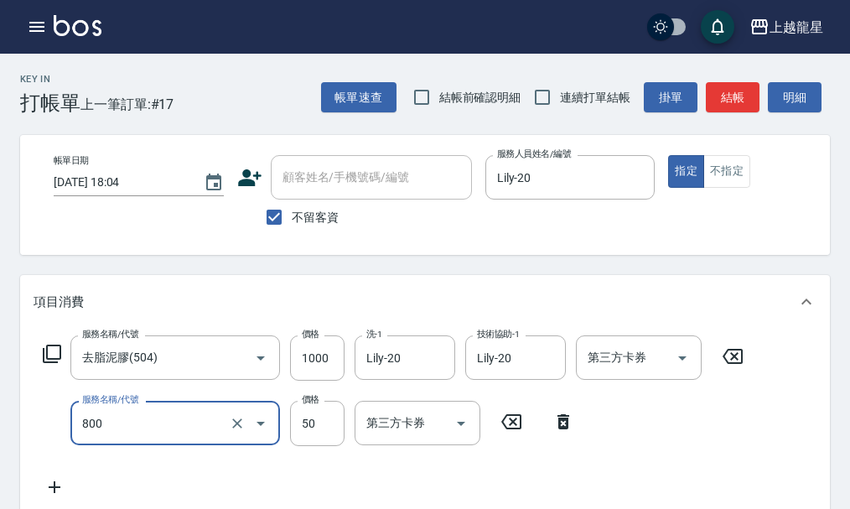
type input "快速修護(800)"
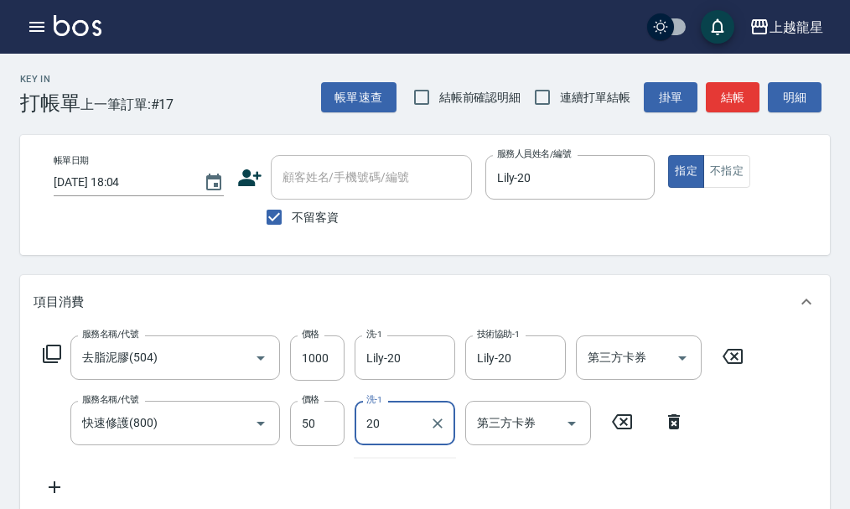
type input "Lily-20"
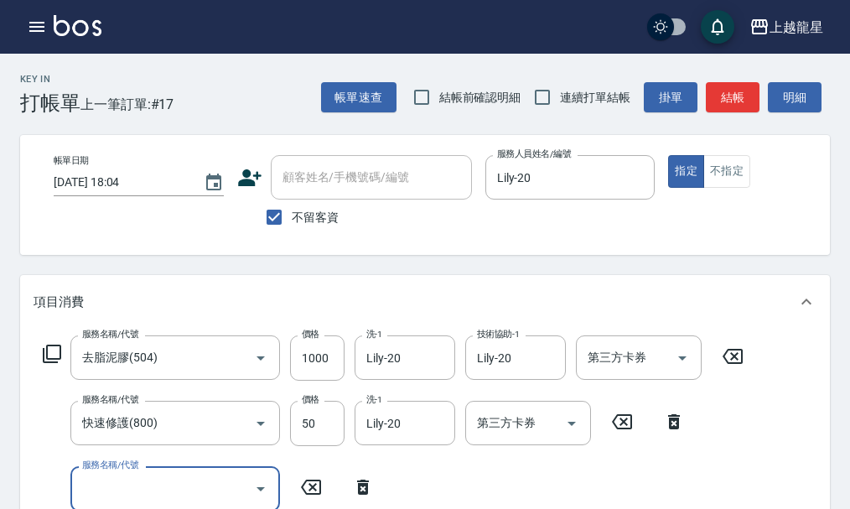
scroll to position [8, 0]
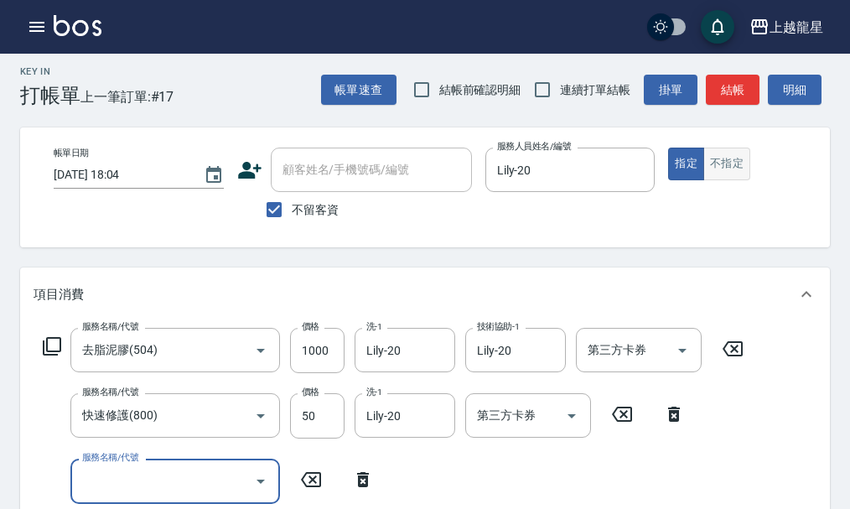
click at [726, 151] on button "不指定" at bounding box center [727, 164] width 47 height 33
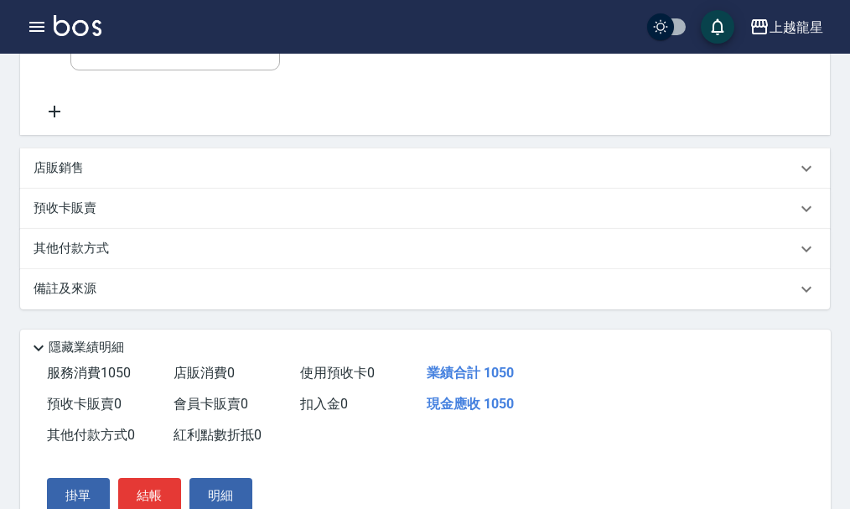
scroll to position [533, 0]
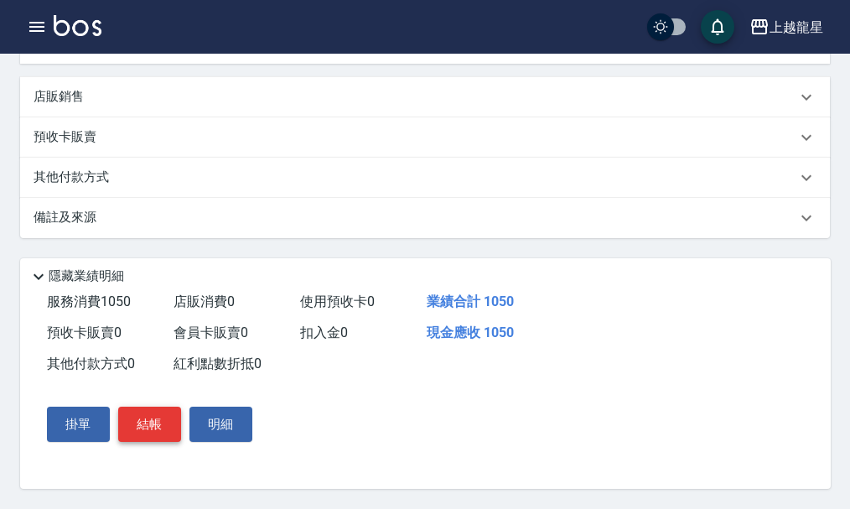
click at [153, 438] on button "結帳" at bounding box center [149, 424] width 63 height 35
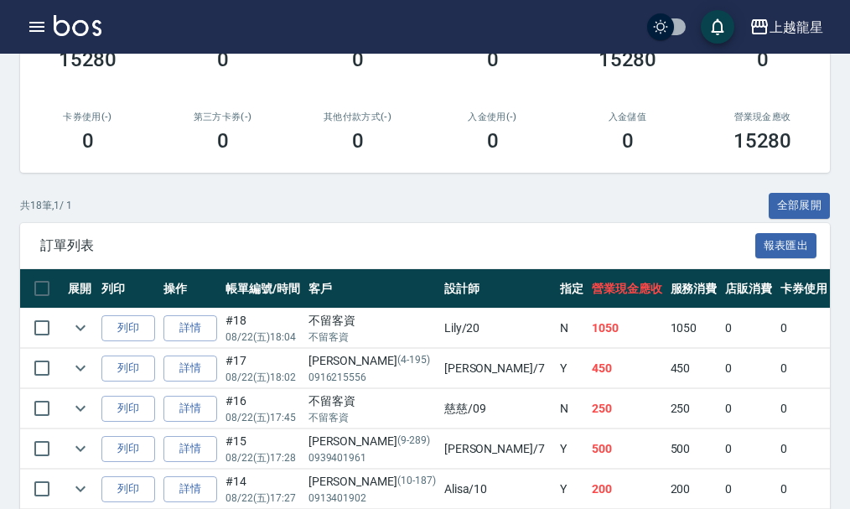
scroll to position [335, 0]
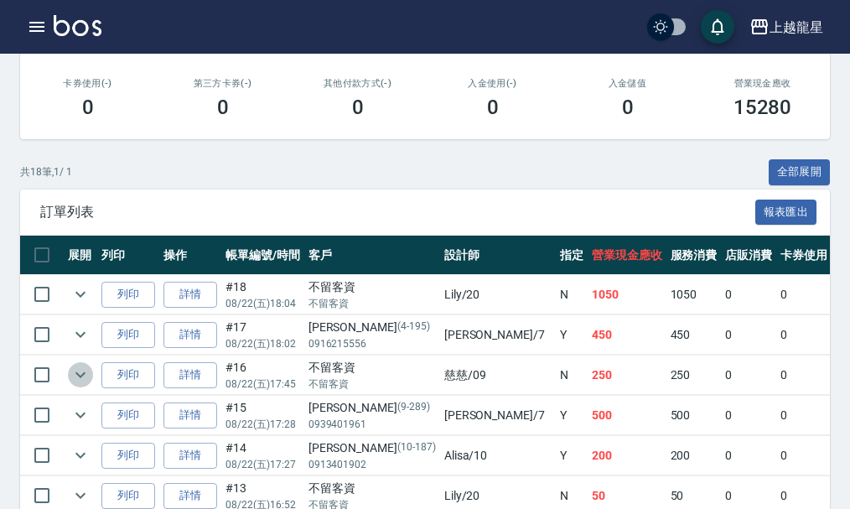
click at [88, 375] on icon "expand row" at bounding box center [80, 375] width 20 height 20
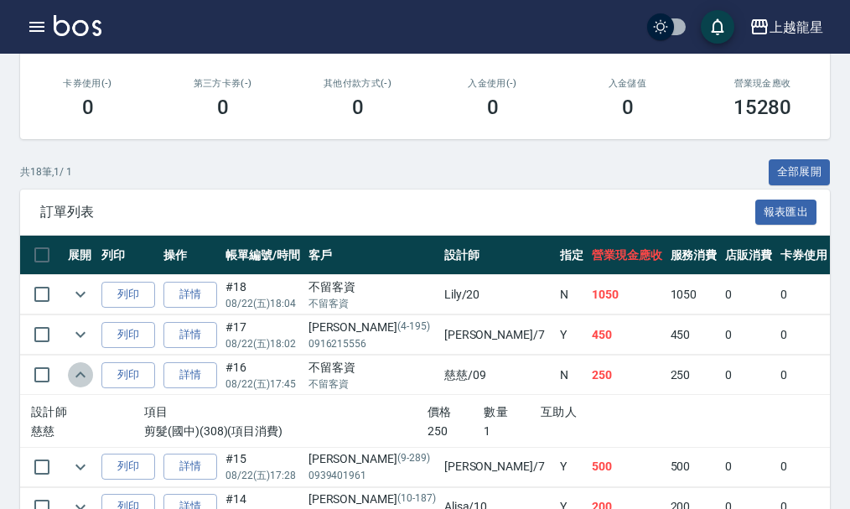
click at [88, 375] on icon "expand row" at bounding box center [80, 375] width 20 height 20
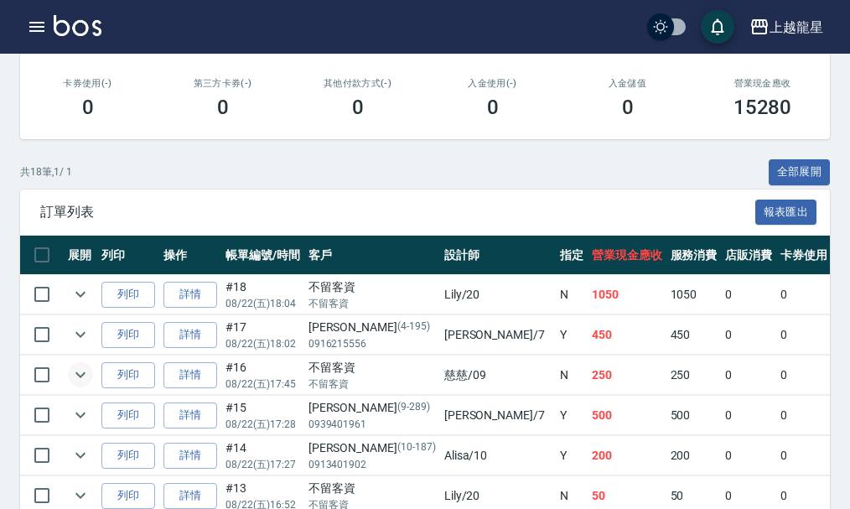
click at [69, 24] on img at bounding box center [78, 25] width 48 height 21
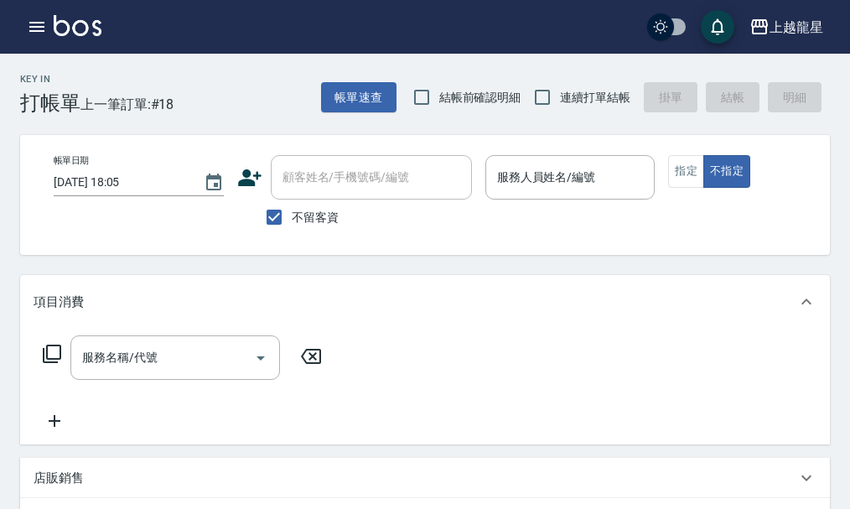
click at [329, 212] on span "不留客資" at bounding box center [315, 218] width 47 height 18
click at [292, 212] on input "不留客資" at bounding box center [274, 217] width 35 height 35
checkbox input "false"
click at [337, 183] on input "顧客姓名/手機號碼/編號" at bounding box center [358, 177] width 161 height 29
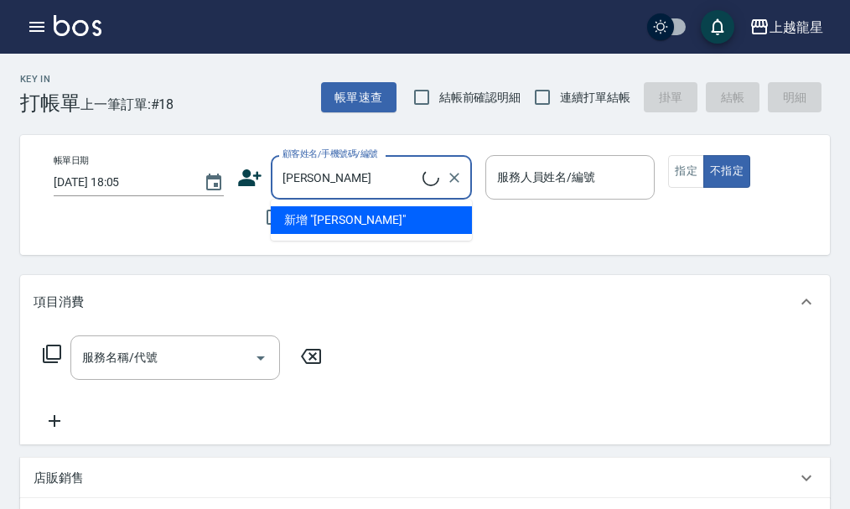
type input "陳"
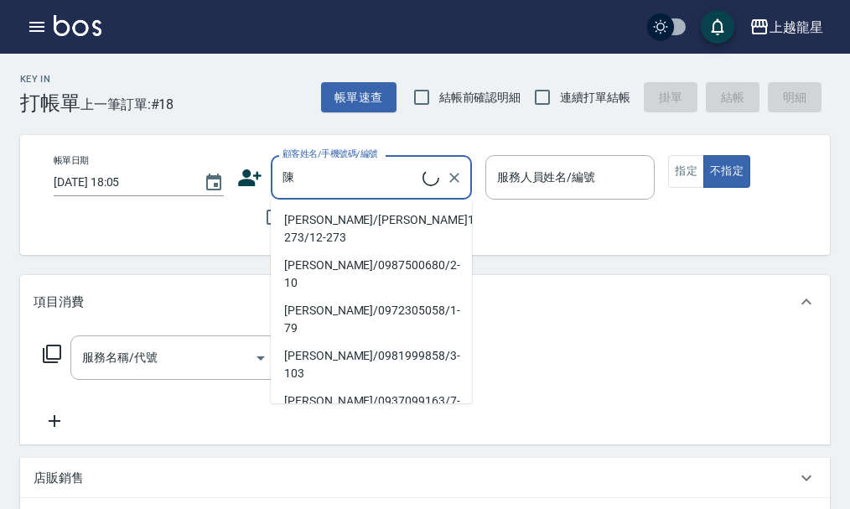
click at [74, 18] on img at bounding box center [78, 25] width 48 height 21
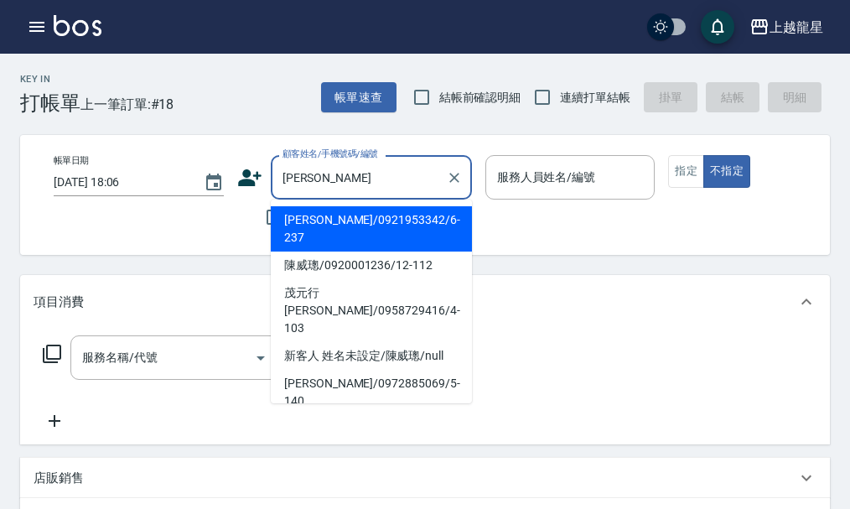
click at [352, 221] on li "[PERSON_NAME]/0921953342/6-237" at bounding box center [371, 228] width 201 height 45
type input "陳威丞/0921953342/6-237"
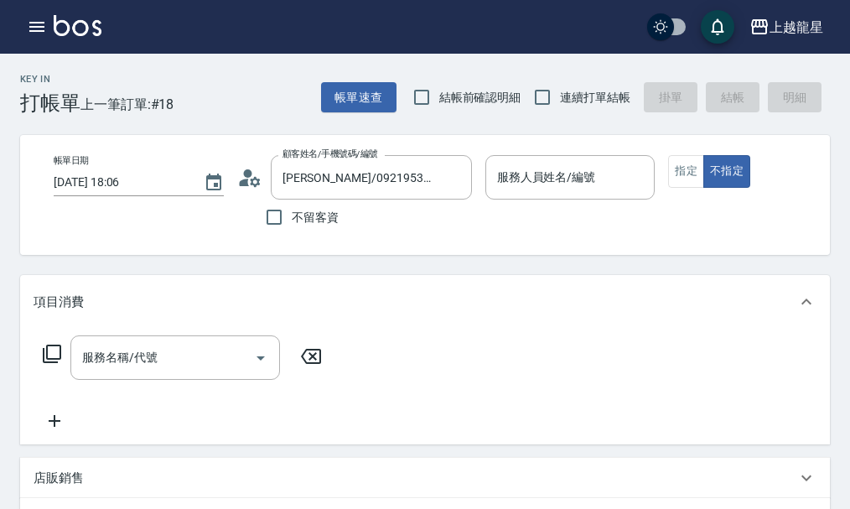
click at [259, 184] on icon at bounding box center [255, 181] width 10 height 10
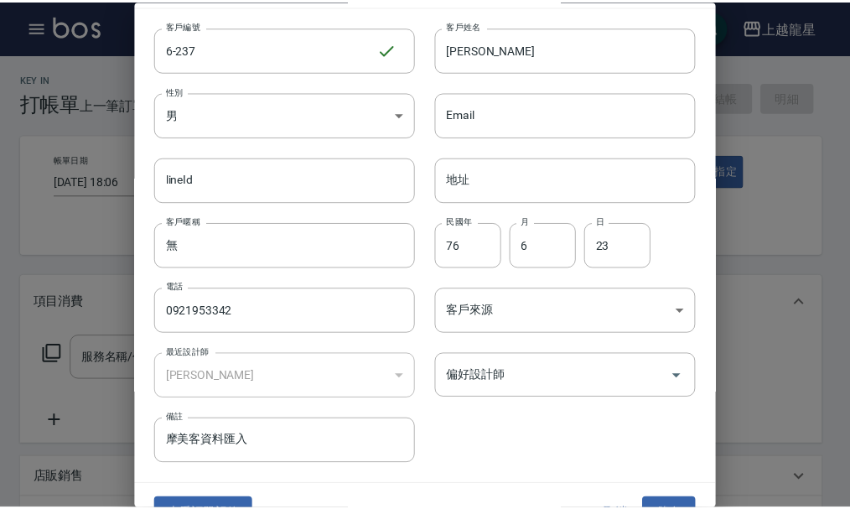
scroll to position [72, 0]
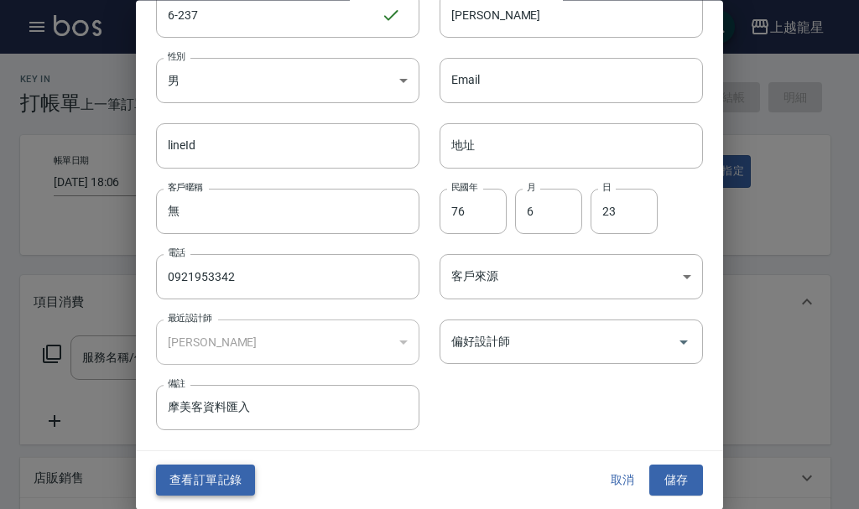
click at [216, 483] on button "查看訂單記錄" at bounding box center [205, 480] width 99 height 31
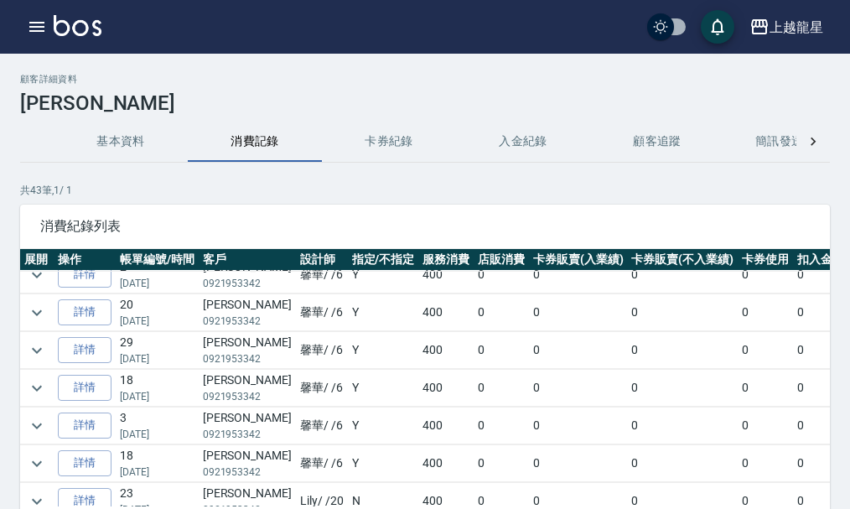
scroll to position [335, 0]
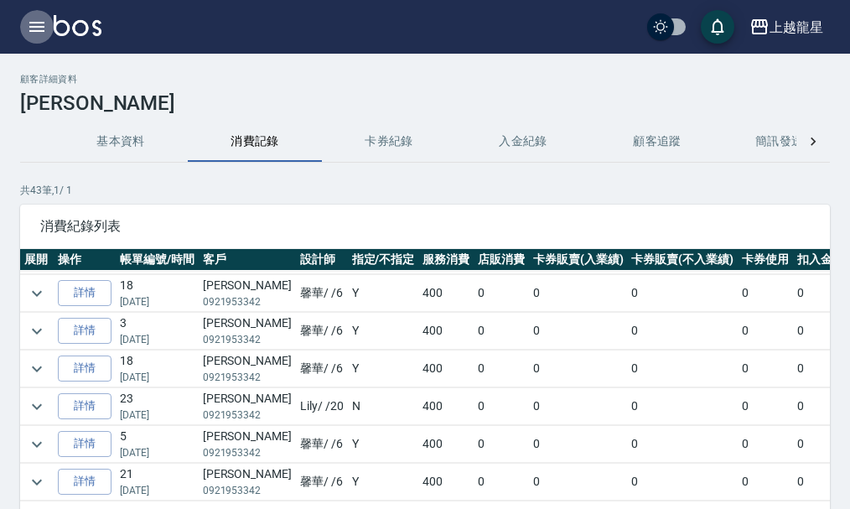
click at [31, 28] on icon "button" at bounding box center [36, 27] width 15 height 10
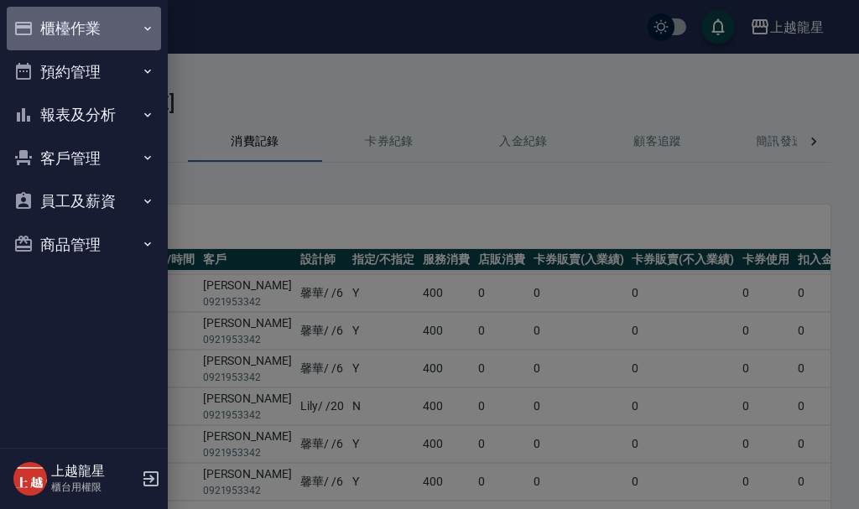
click at [38, 30] on button "櫃檯作業" at bounding box center [84, 29] width 154 height 44
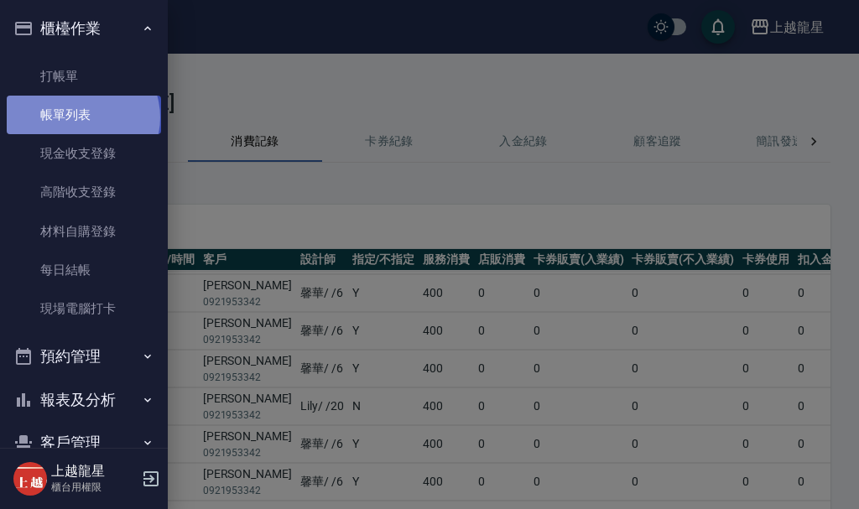
click at [81, 117] on link "帳單列表" at bounding box center [84, 115] width 154 height 39
